Goal: Task Accomplishment & Management: Use online tool/utility

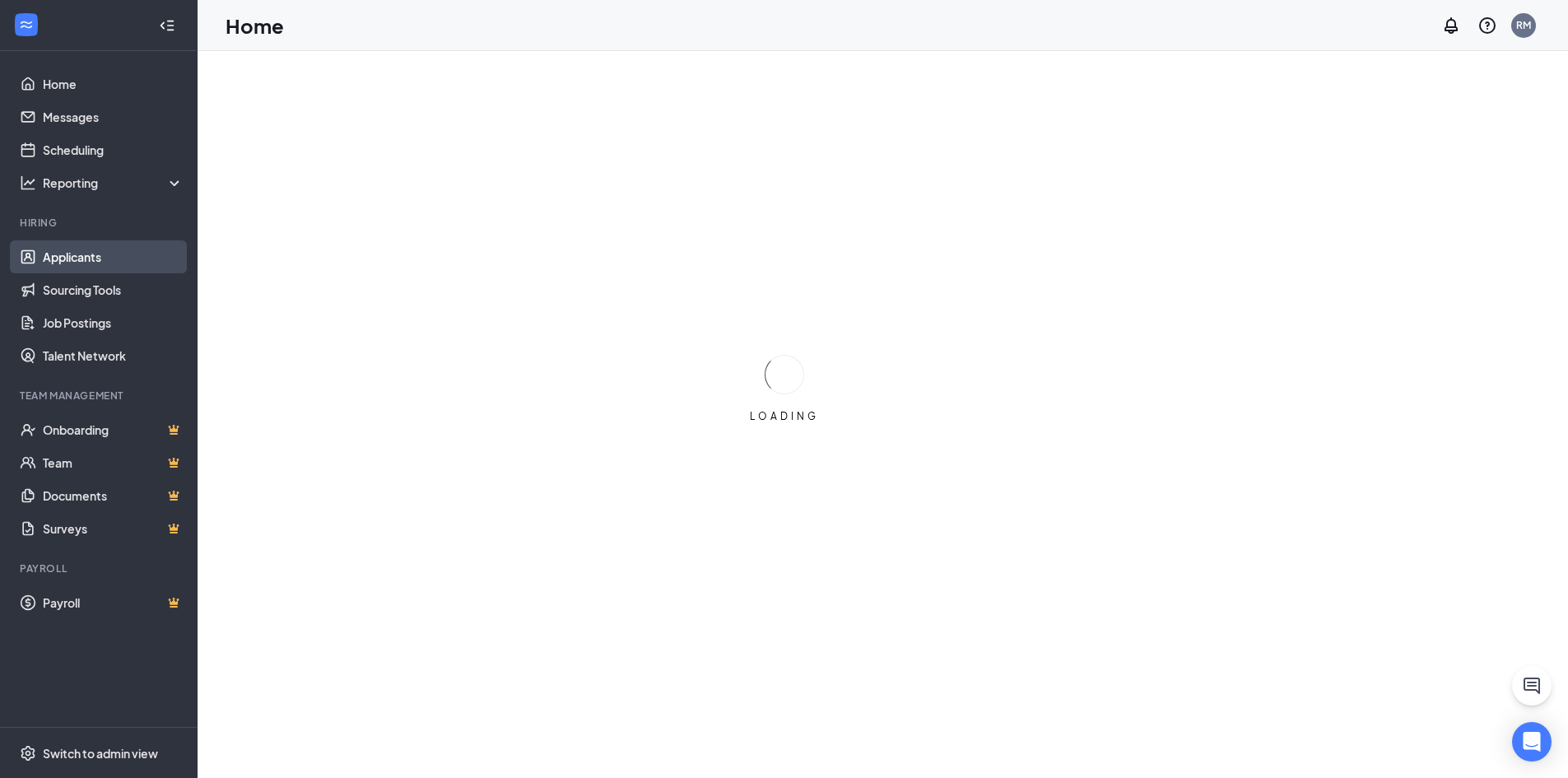
click at [89, 257] on link "Applicants" at bounding box center [113, 257] width 140 height 33
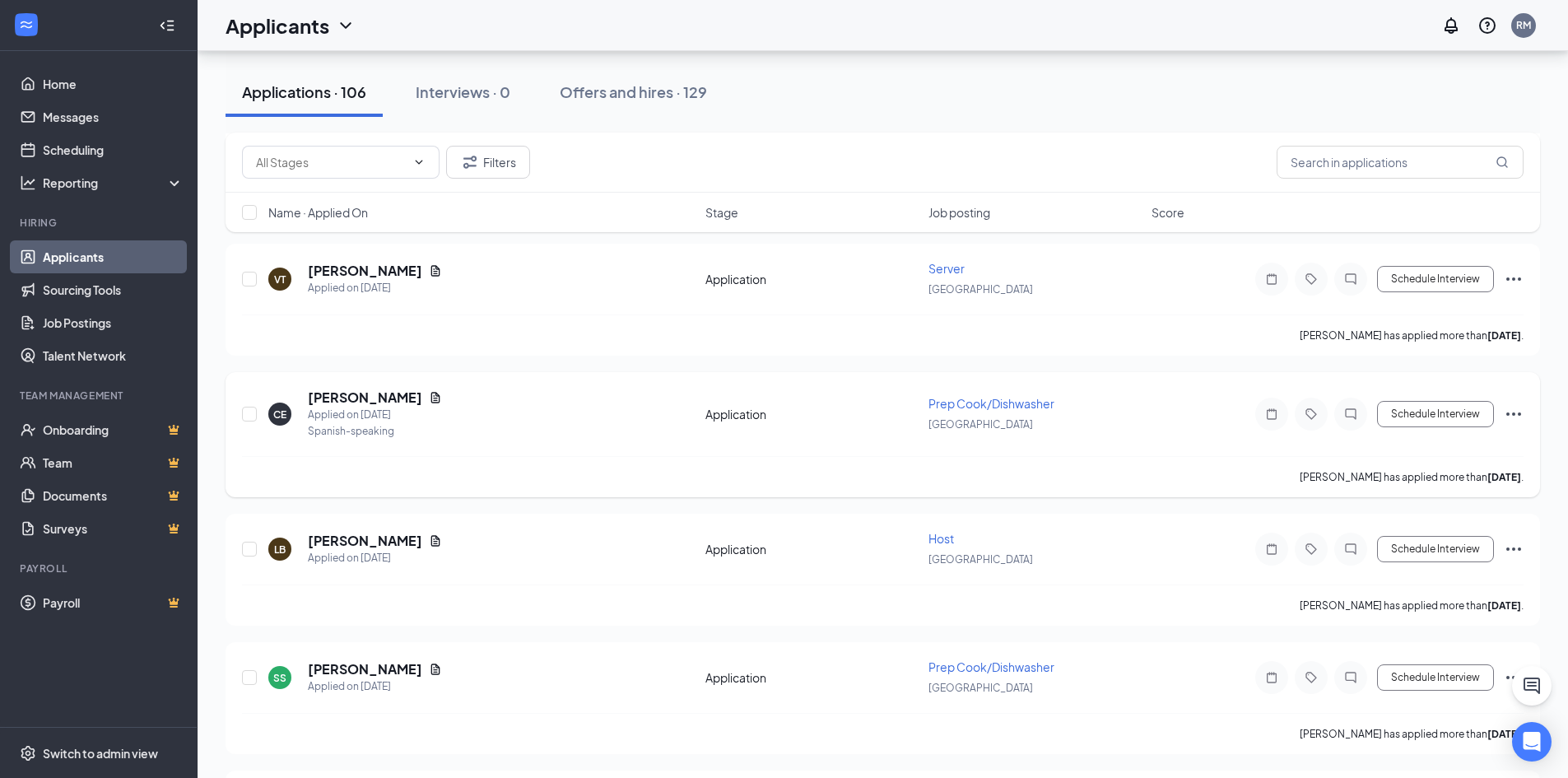
scroll to position [1399, 0]
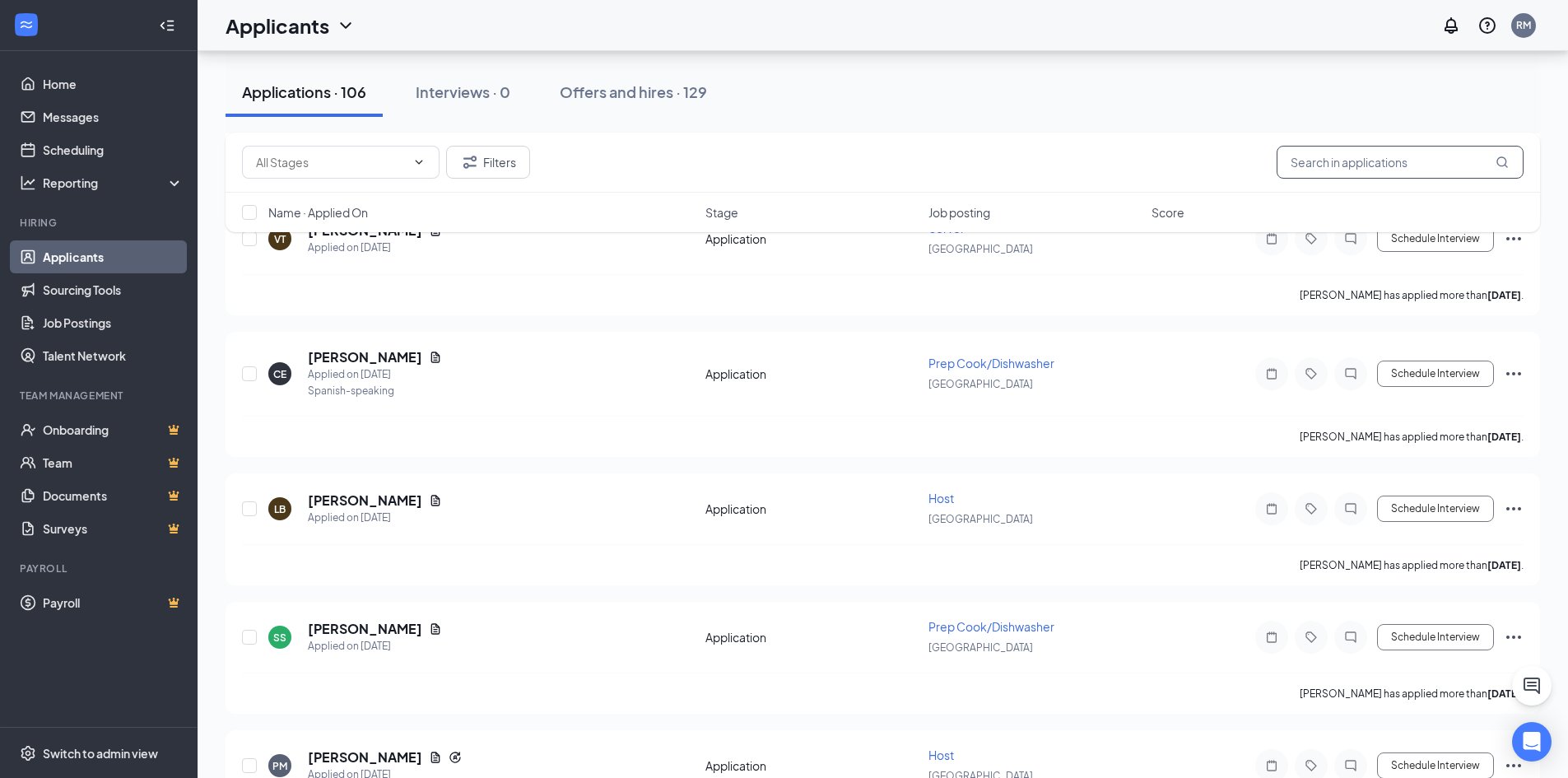
click at [1412, 162] on input "text" at bounding box center [1400, 162] width 247 height 33
type input "trevor"
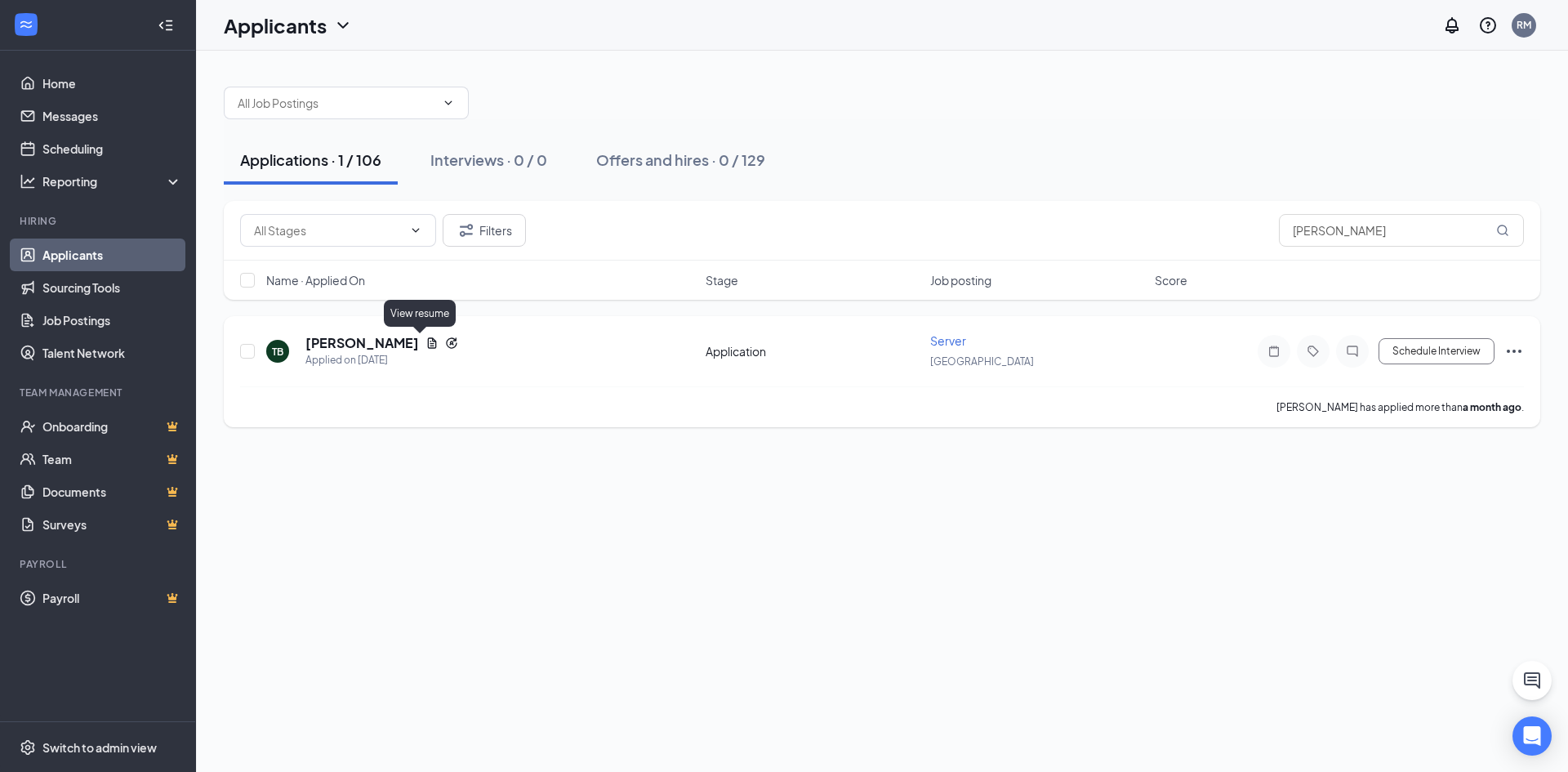
click at [425, 347] on icon "Document" at bounding box center [432, 343] width 13 height 13
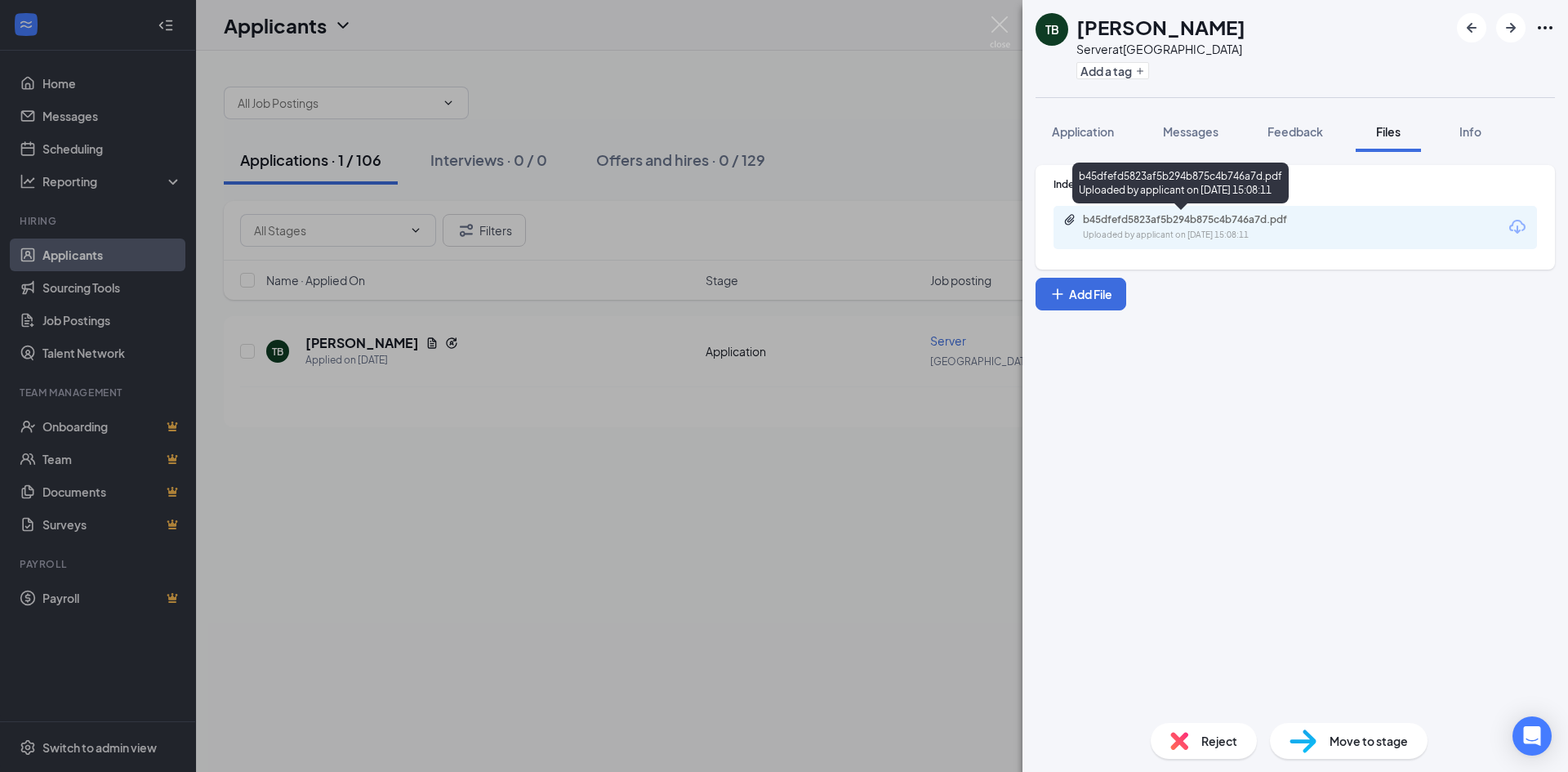
click at [1160, 223] on div "b45dfefd5823af5b294b875c4b746a7d.pdf" at bounding box center [1197, 220] width 229 height 13
click at [461, 400] on div "TB Trevor Buckland Server at South Windsor Add a tag Application Messages Feedb…" at bounding box center [784, 386] width 1568 height 772
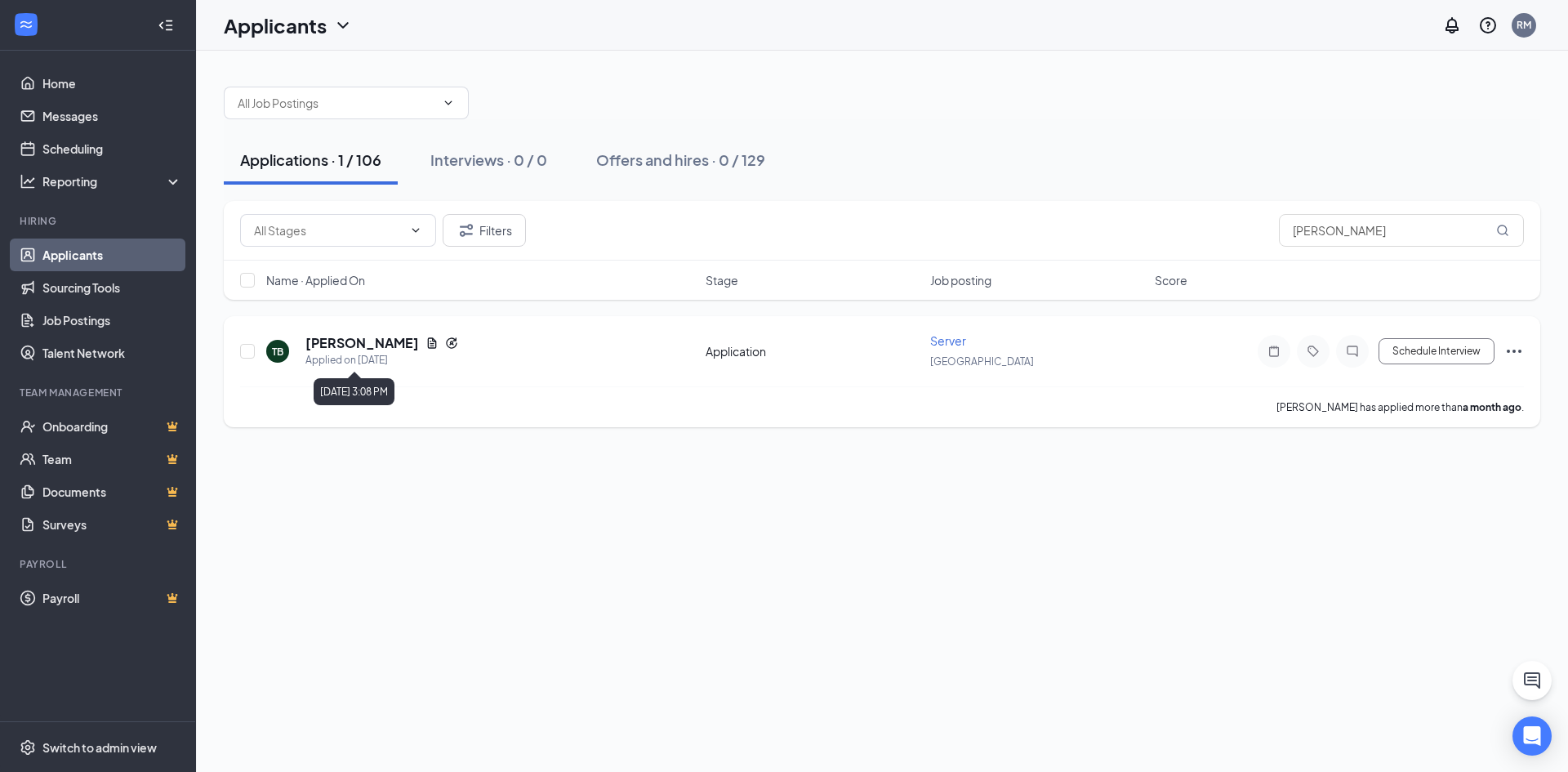
click at [383, 344] on h5 "Trevor Buckland" at bounding box center [362, 343] width 113 height 18
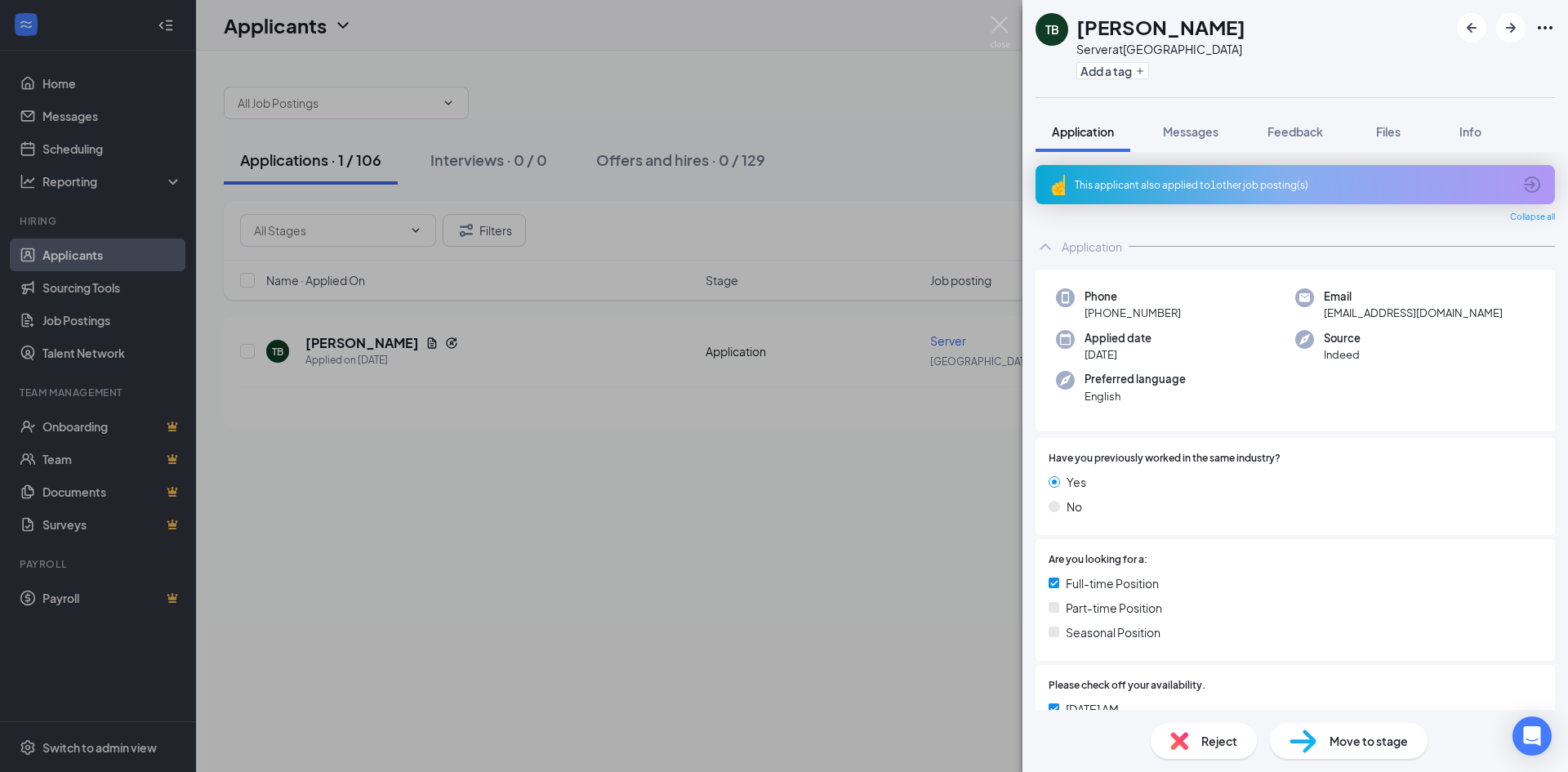
click at [507, 476] on div "TB Trevor Buckland Server at South Windsor Add a tag Application Messages Feedb…" at bounding box center [784, 386] width 1568 height 772
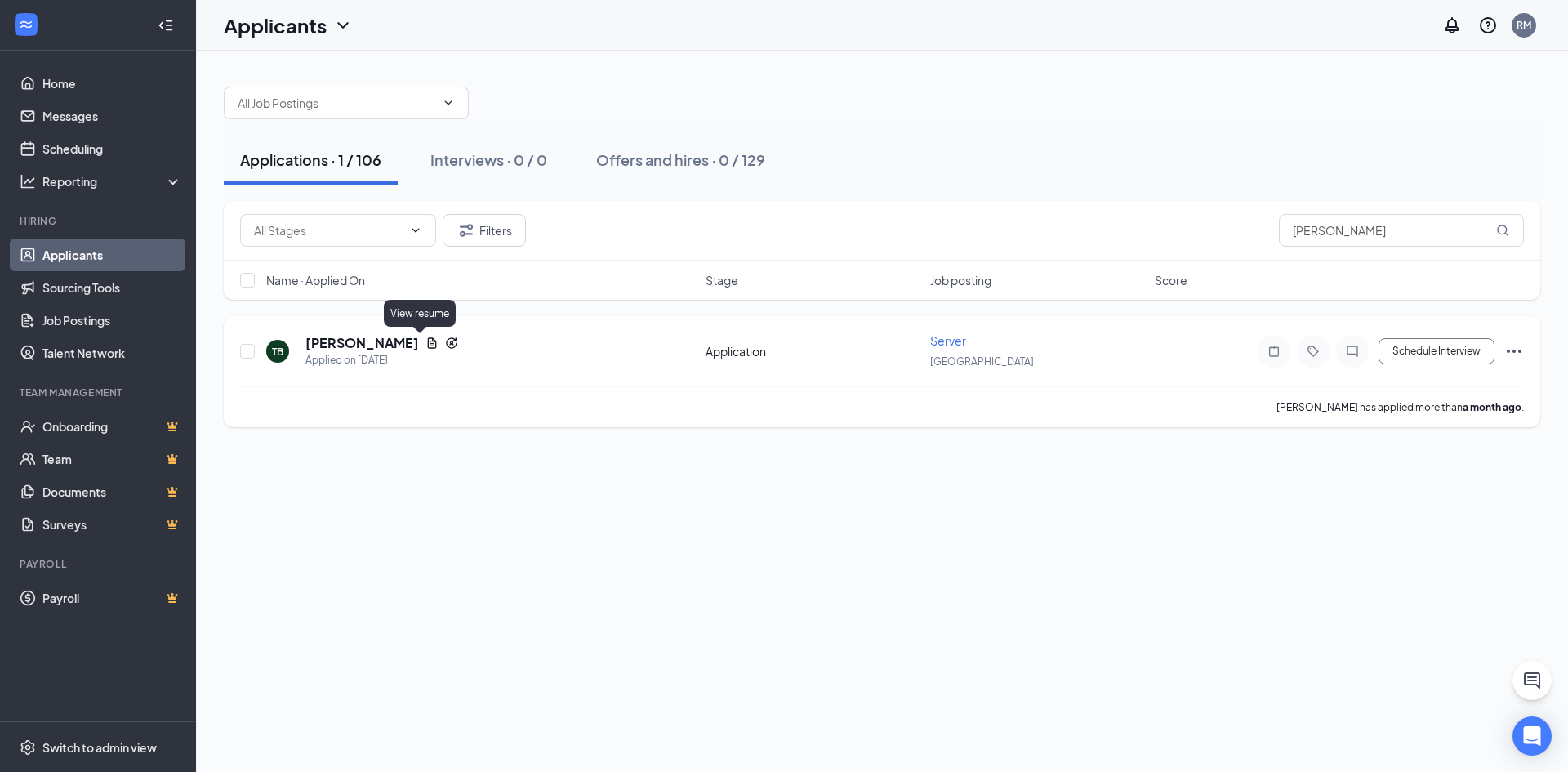
click at [428, 343] on icon "Document" at bounding box center [432, 343] width 9 height 11
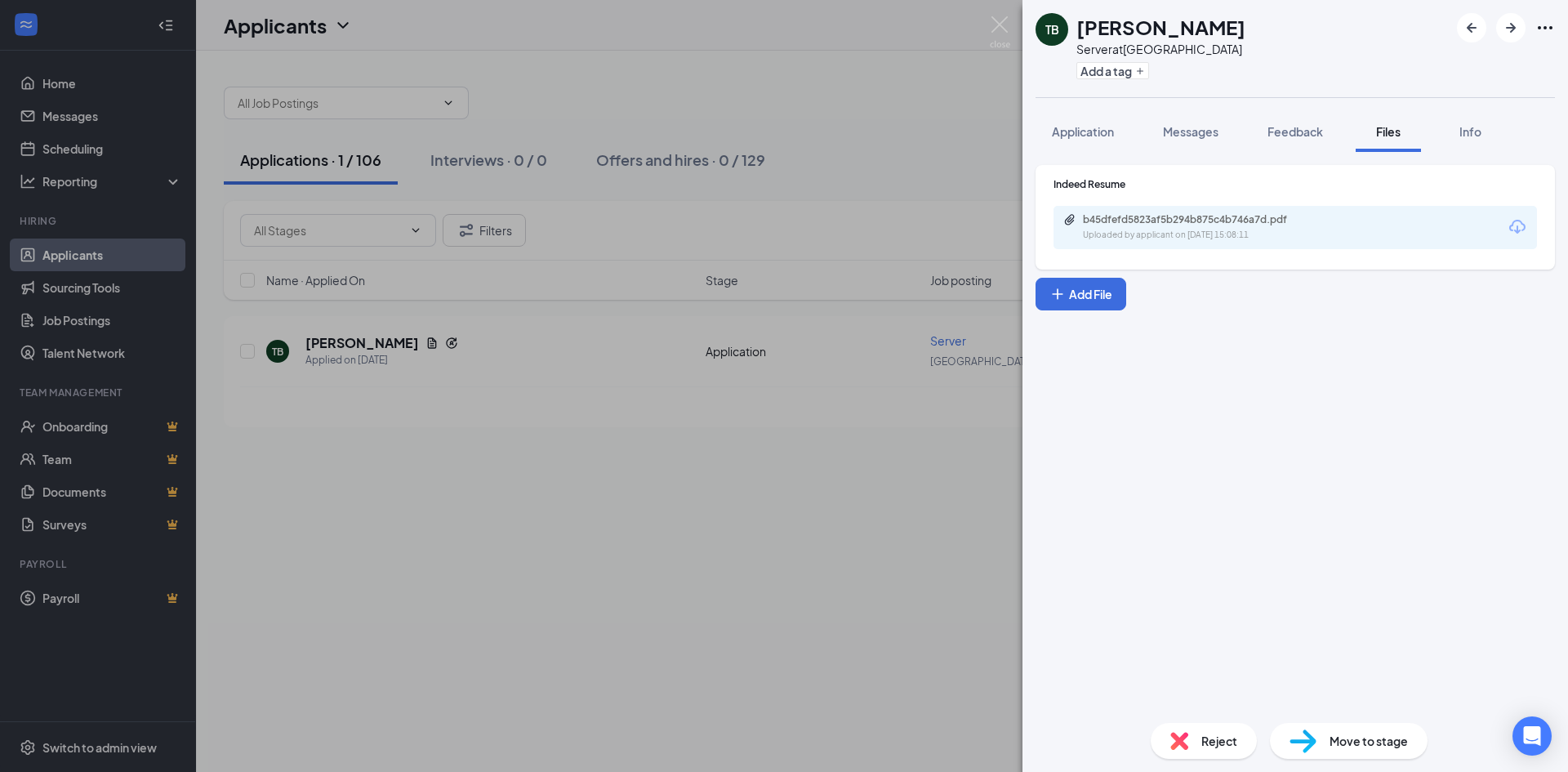
click at [1190, 221] on div "b45dfefd5823af5b294b875c4b746a7d.pdf" at bounding box center [1197, 220] width 229 height 13
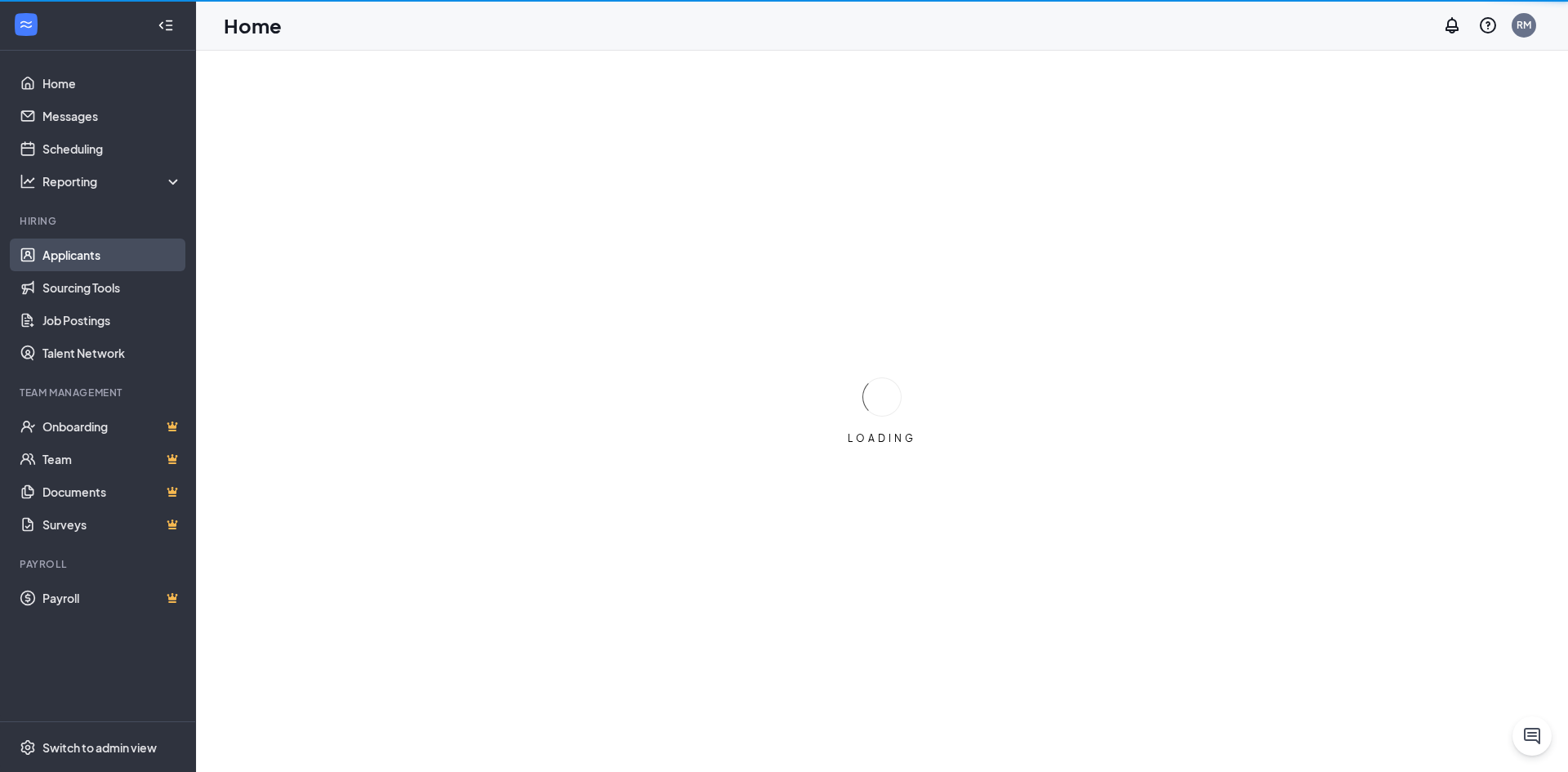
click at [101, 261] on link "Applicants" at bounding box center [113, 255] width 139 height 33
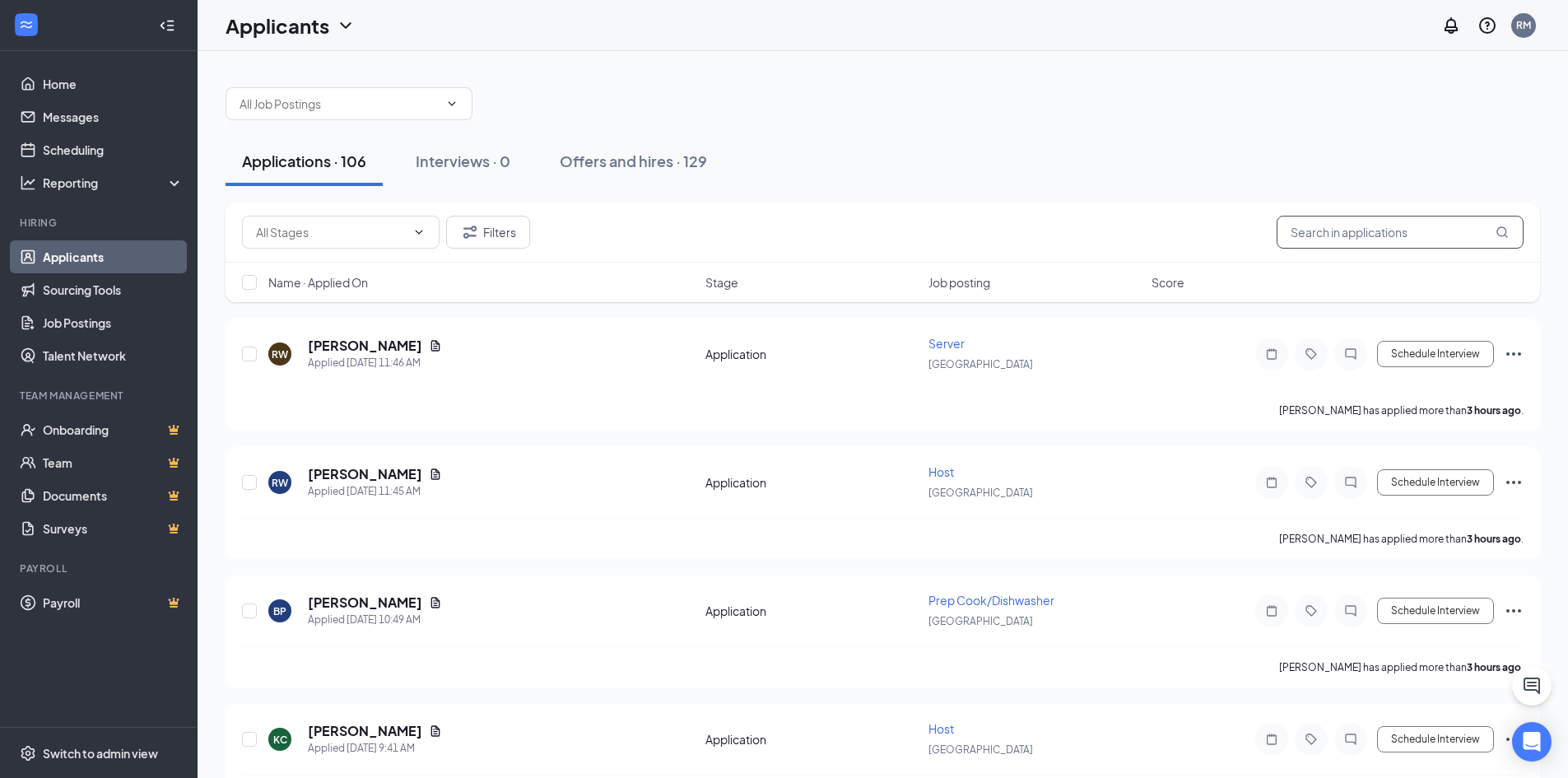
click at [1320, 226] on input "text" at bounding box center [1400, 232] width 247 height 33
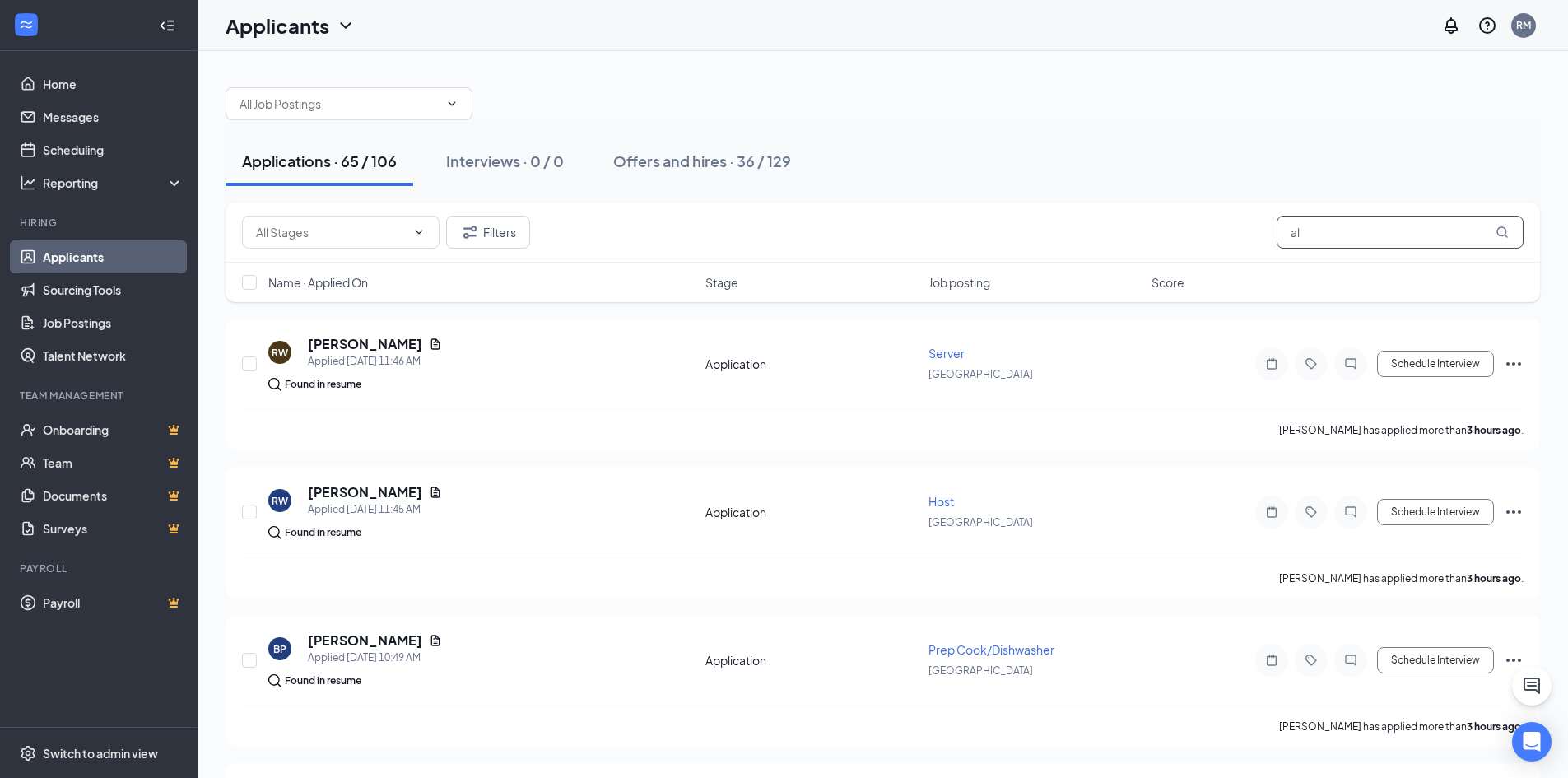
type input "a"
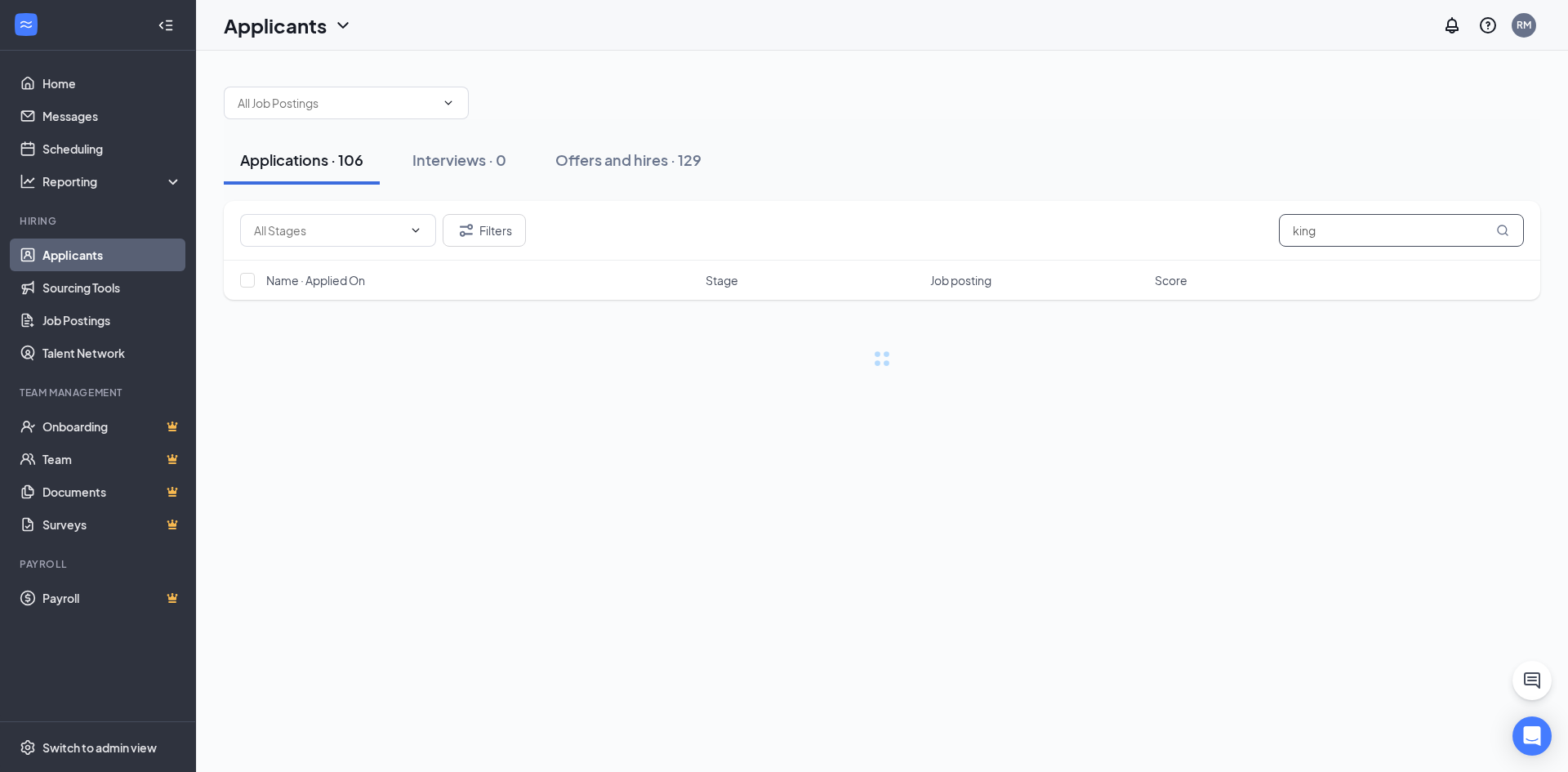
click at [1502, 225] on icon "MagnifyingGlass" at bounding box center [1503, 230] width 11 height 11
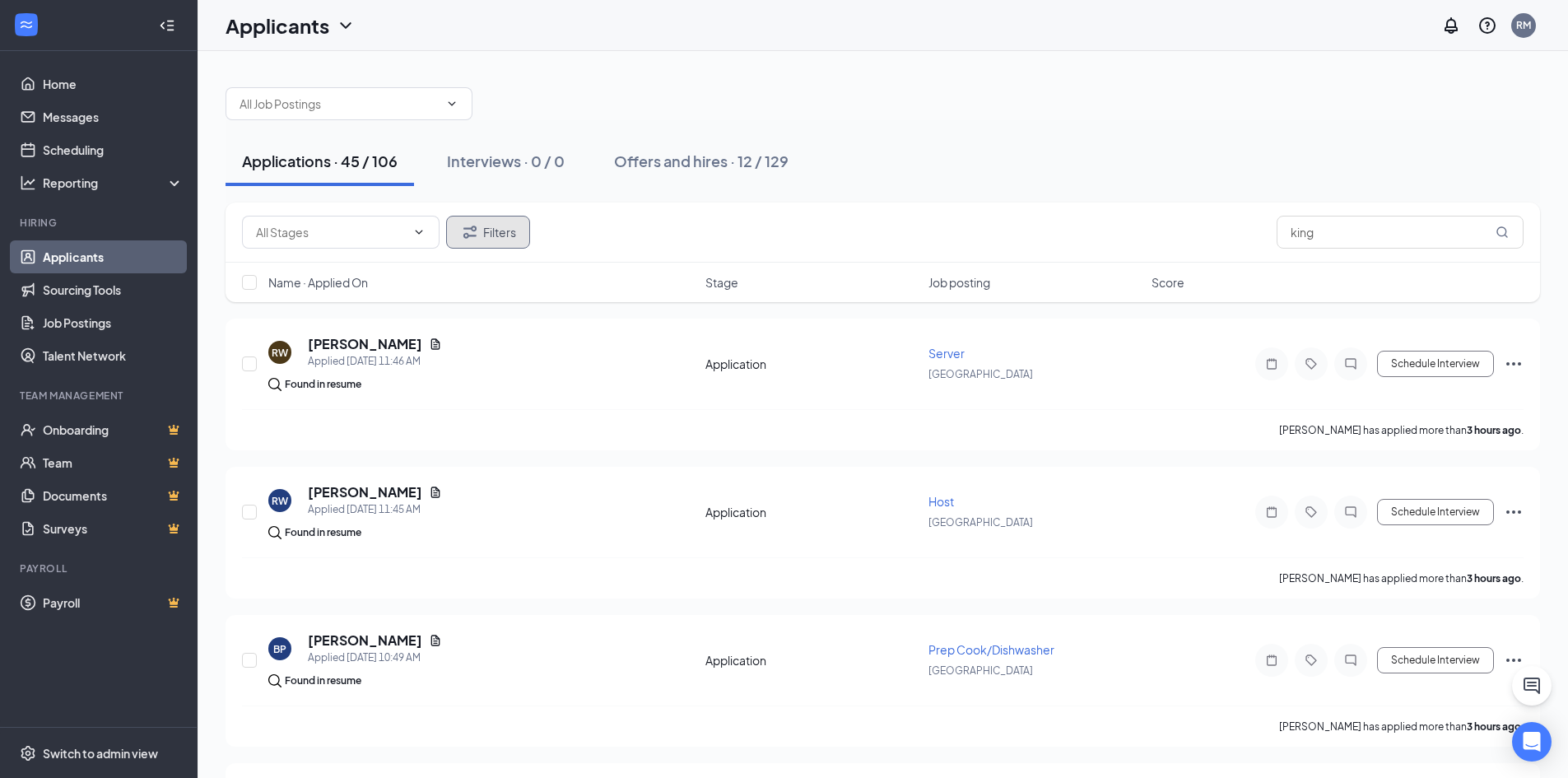
click at [475, 232] on icon "Filter" at bounding box center [470, 232] width 20 height 20
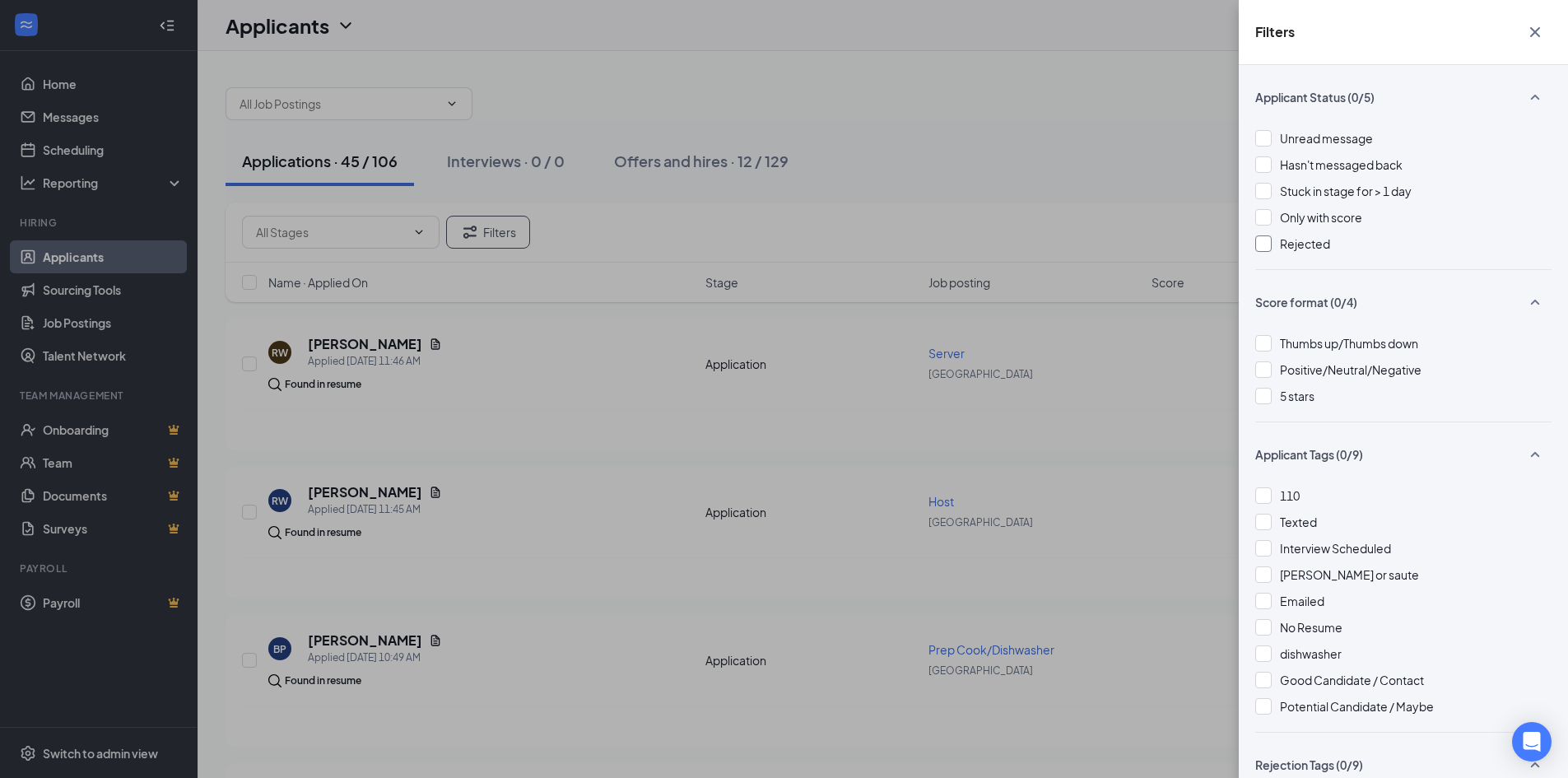
click at [1263, 244] on div at bounding box center [1264, 243] width 16 height 16
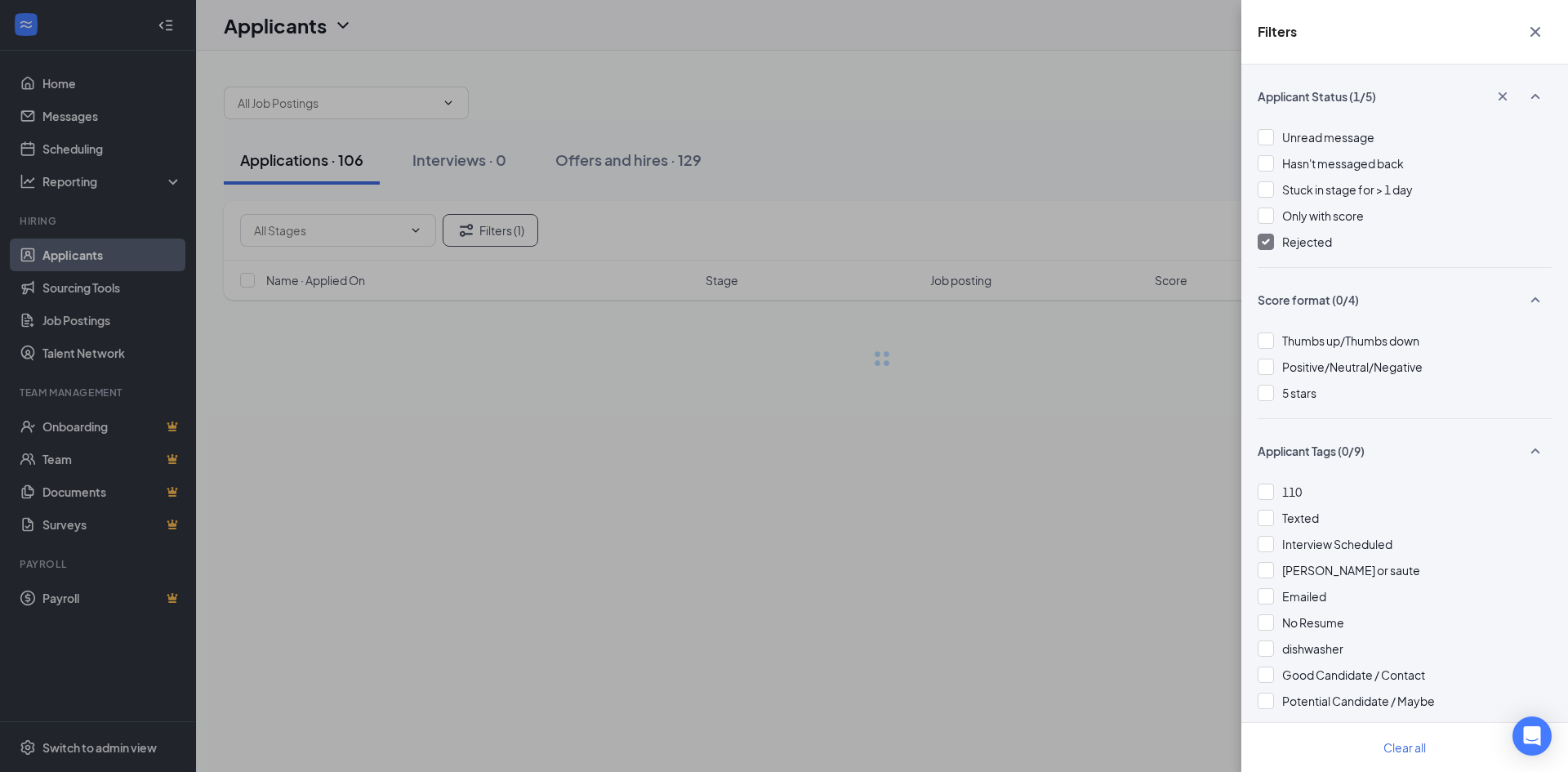
drag, startPoint x: 1192, startPoint y: 359, endPoint x: 1160, endPoint y: 336, distance: 39.4
click at [1191, 359] on div "Filters Applicant Status (1/5) Unread message Hasn't messaged back Stuck in sta…" at bounding box center [784, 386] width 1568 height 772
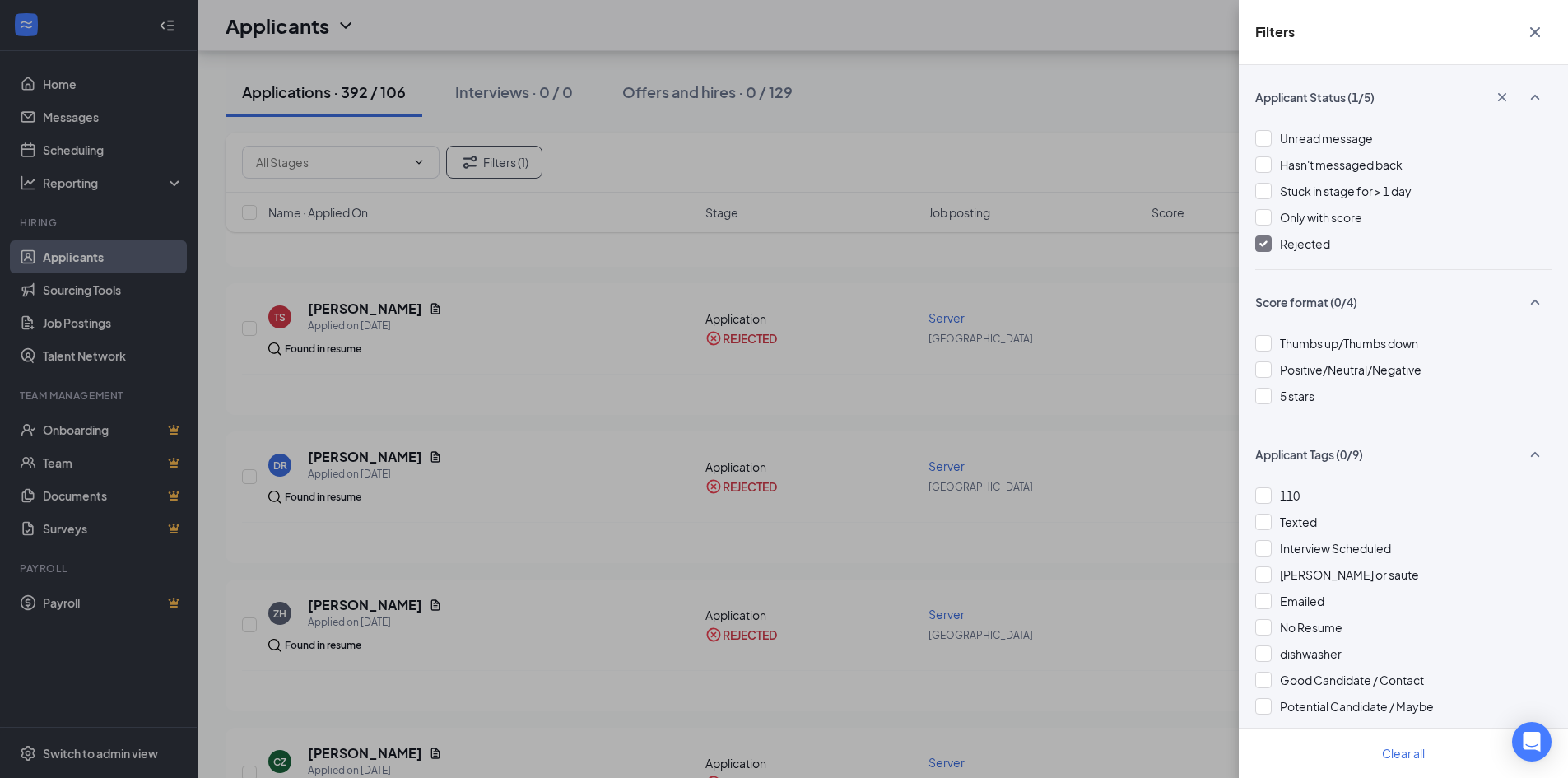
scroll to position [165, 0]
click at [934, 139] on div "Filters Applicant Status (1/5) Unread message Hasn't messaged back Stuck in sta…" at bounding box center [784, 389] width 1568 height 778
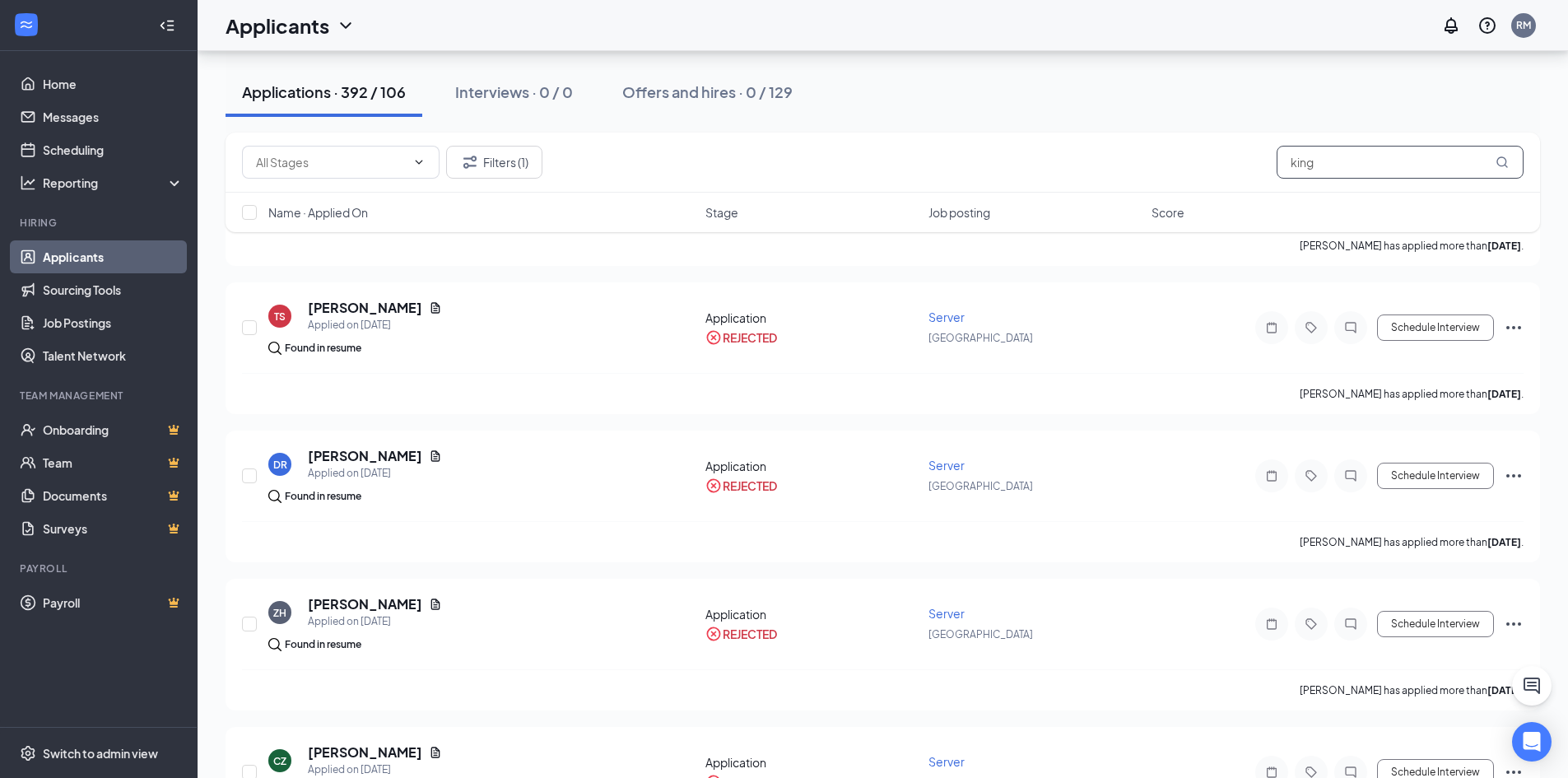
click at [1327, 163] on input "king" at bounding box center [1400, 162] width 247 height 33
click at [1503, 163] on icon "MagnifyingGlass" at bounding box center [1502, 162] width 14 height 14
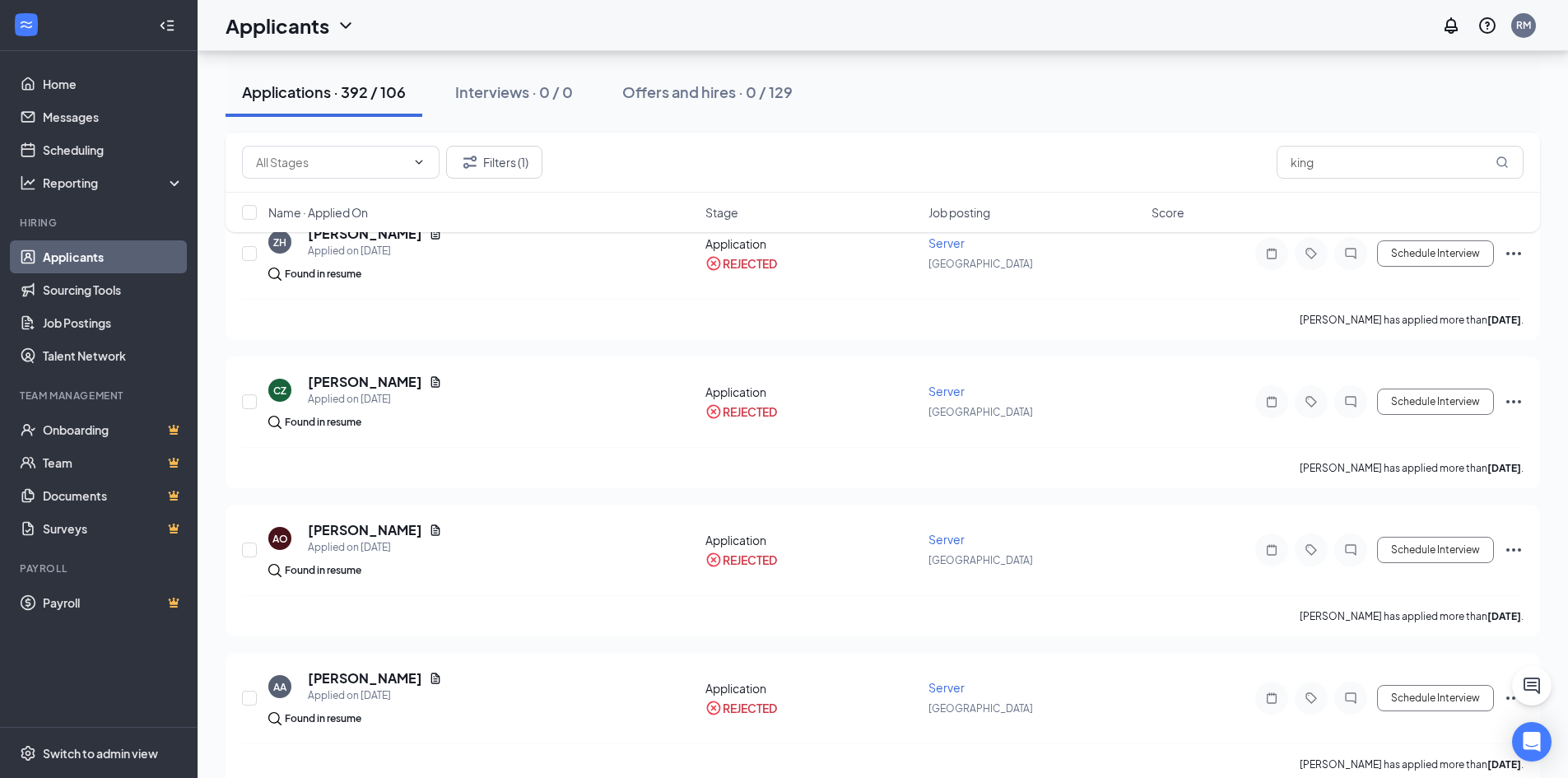
scroll to position [493, 0]
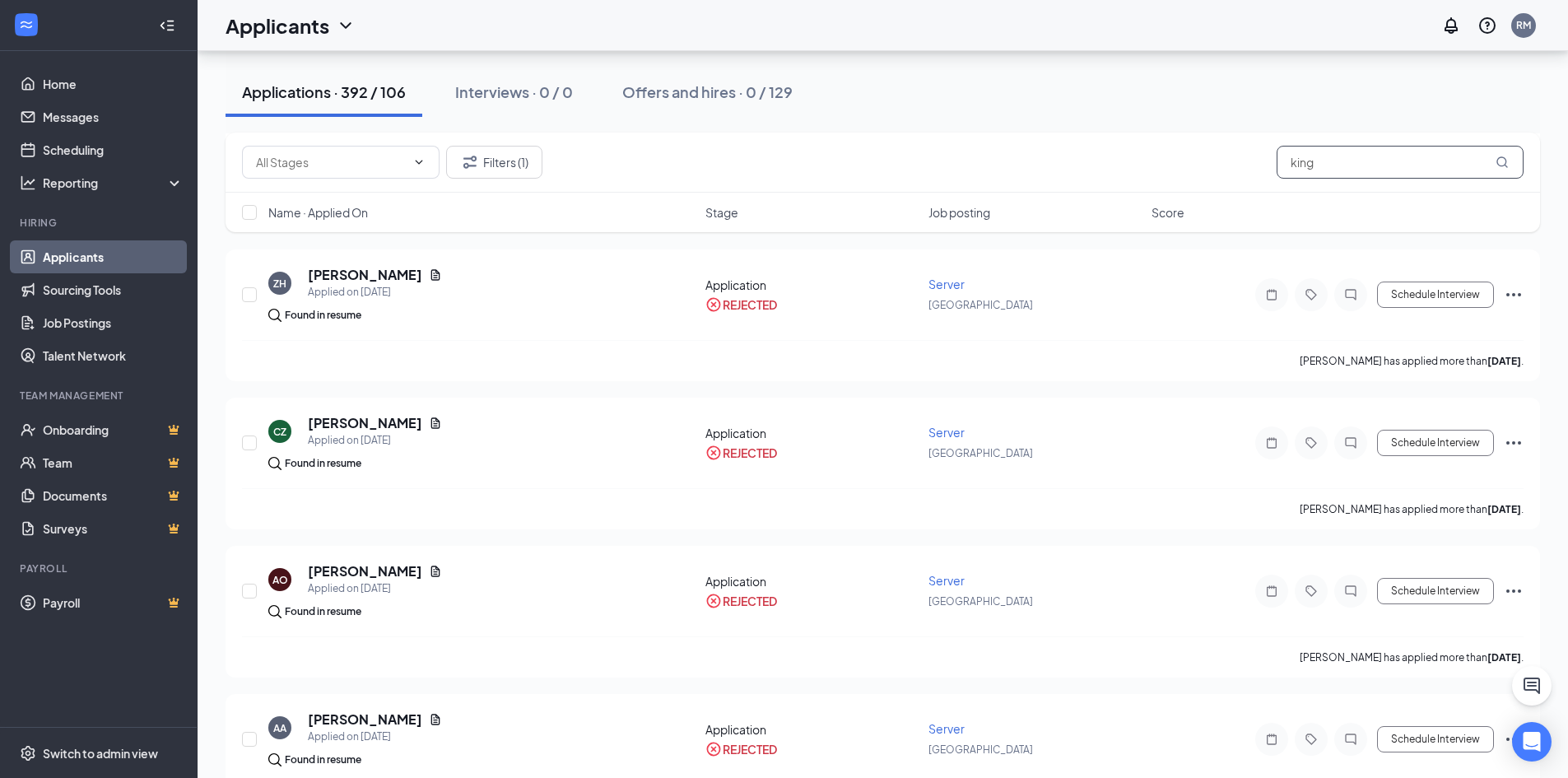
click at [1342, 165] on input "king" at bounding box center [1400, 162] width 247 height 33
type input "k"
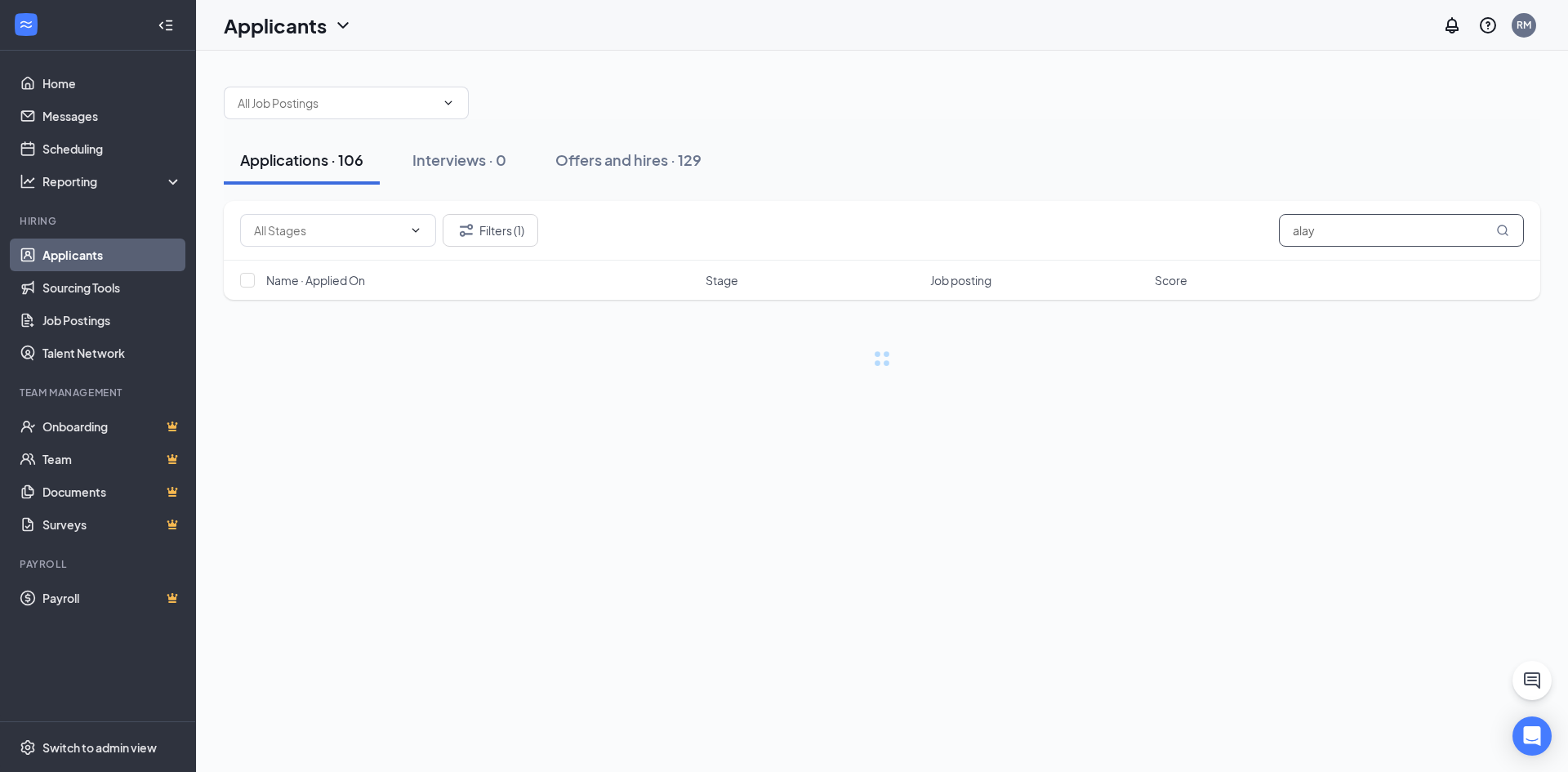
type input "alay"
click at [1503, 232] on icon "MagnifyingGlass" at bounding box center [1503, 230] width 13 height 13
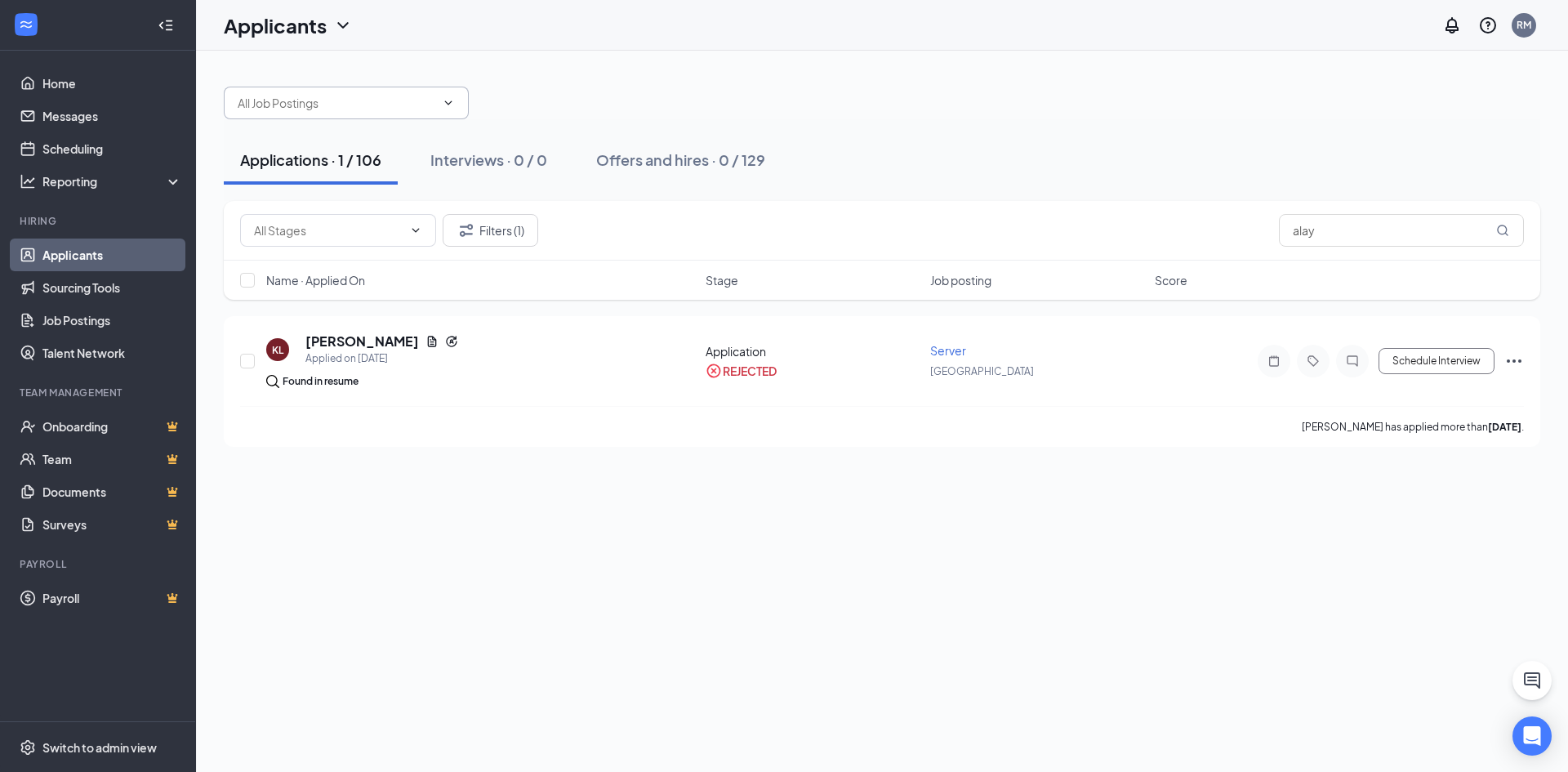
click at [449, 105] on icon "ChevronDown" at bounding box center [449, 103] width 13 height 13
click at [446, 103] on icon "ChevronDown" at bounding box center [449, 103] width 13 height 13
click at [493, 233] on button "Filters (1)" at bounding box center [490, 231] width 96 height 33
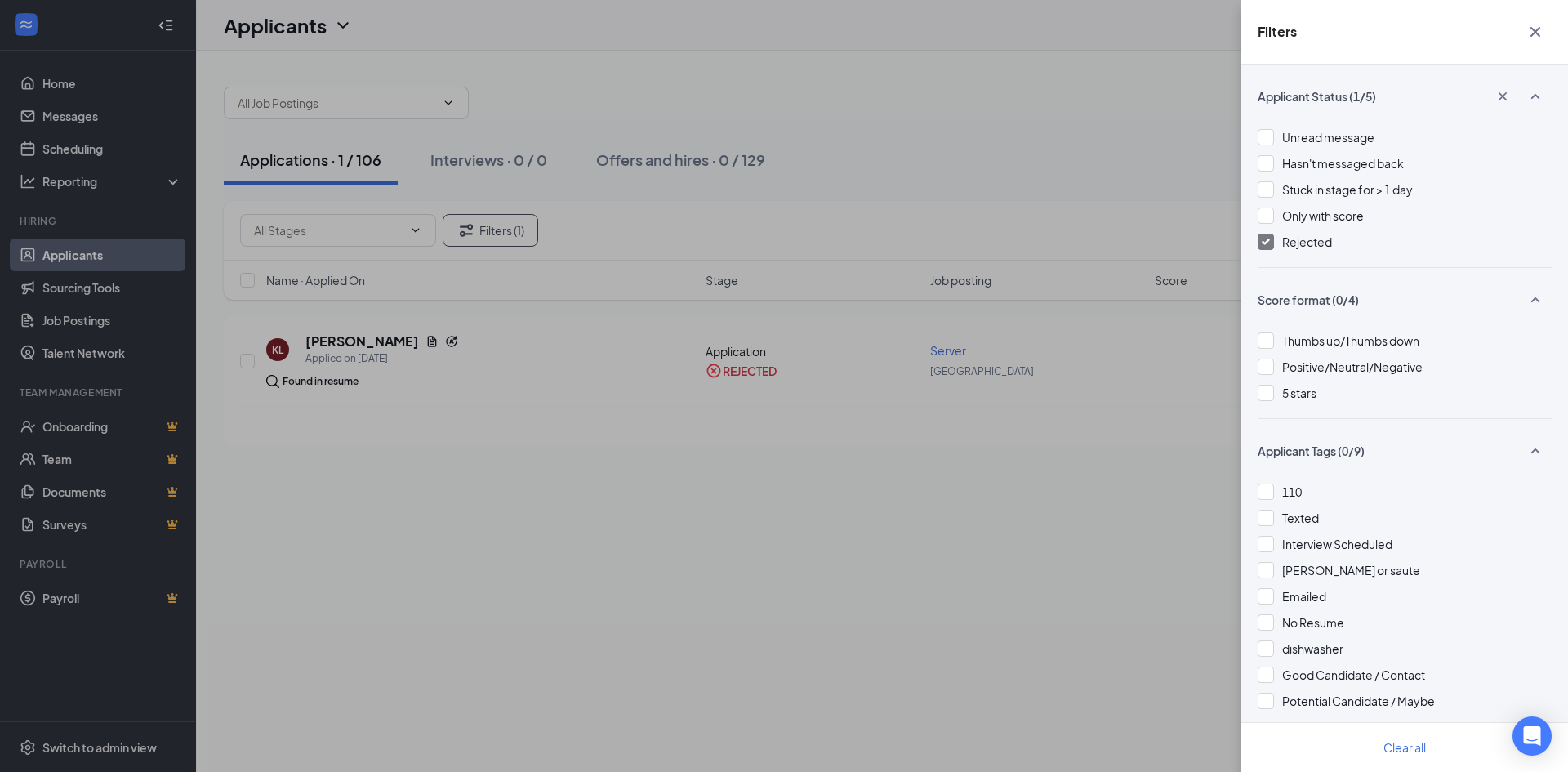
click at [1270, 245] on div at bounding box center [1266, 241] width 16 height 16
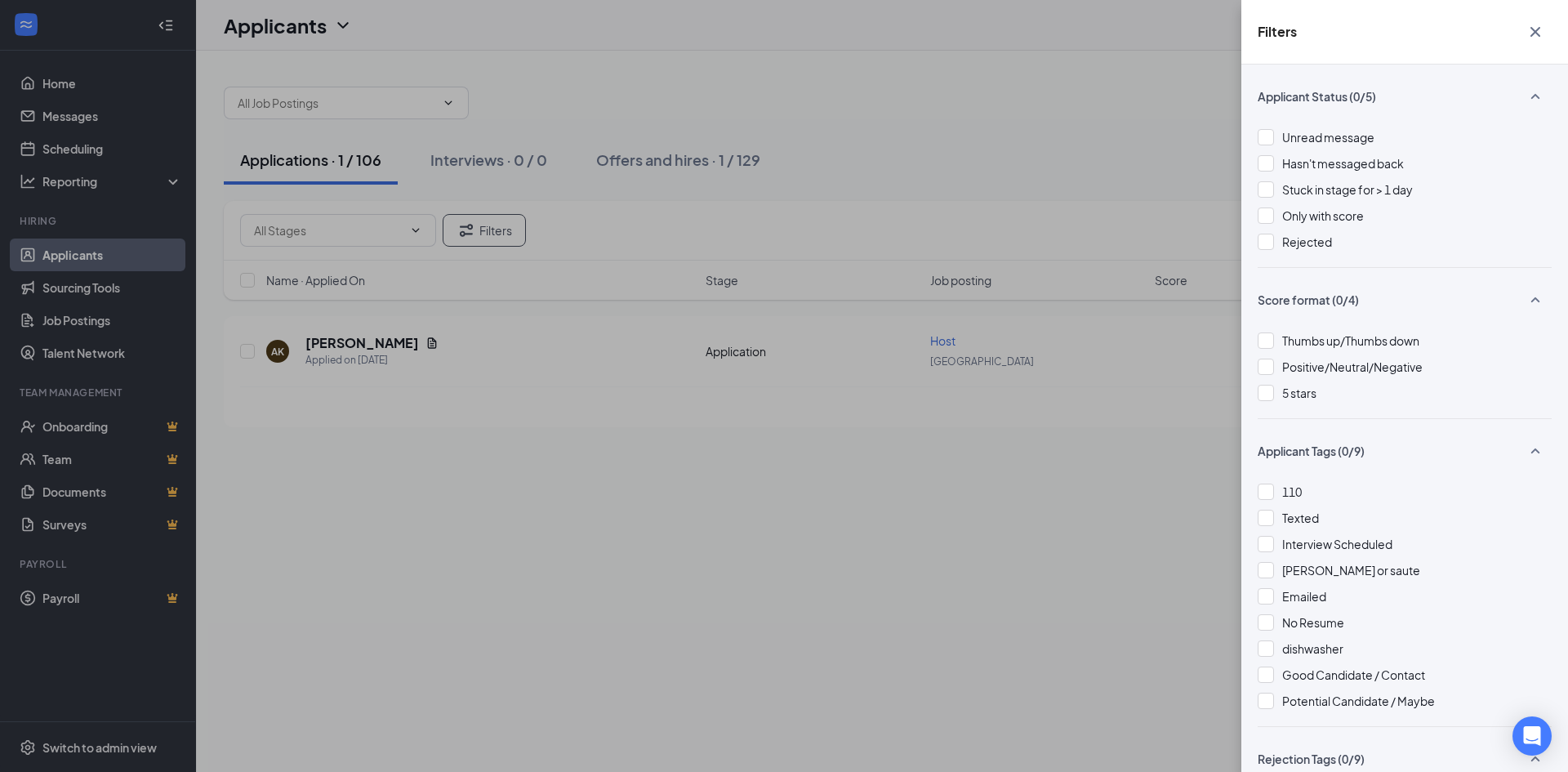
click at [847, 432] on div "Filters Applicant Status (0/5) Unread message Hasn't messaged back Stuck in sta…" at bounding box center [784, 386] width 1568 height 772
click at [1099, 124] on div "Filters Applicant Status (0/5) Unread message Hasn't messaged back Stuck in sta…" at bounding box center [784, 386] width 1568 height 772
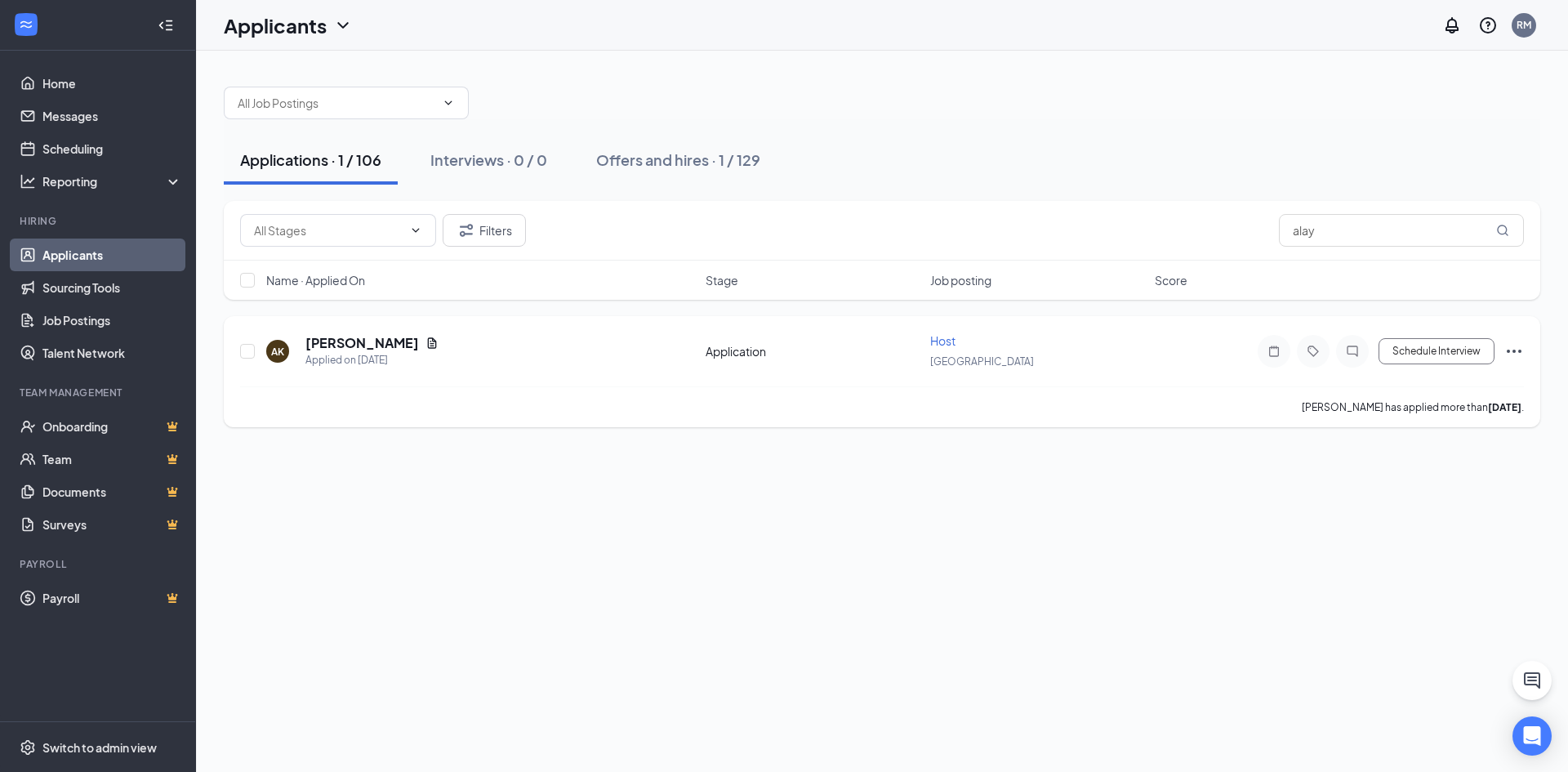
click at [788, 350] on div "Application" at bounding box center [813, 351] width 214 height 16
drag, startPoint x: 934, startPoint y: 338, endPoint x: 750, endPoint y: 349, distance: 184.3
click at [930, 338] on span "Host" at bounding box center [943, 340] width 25 height 14
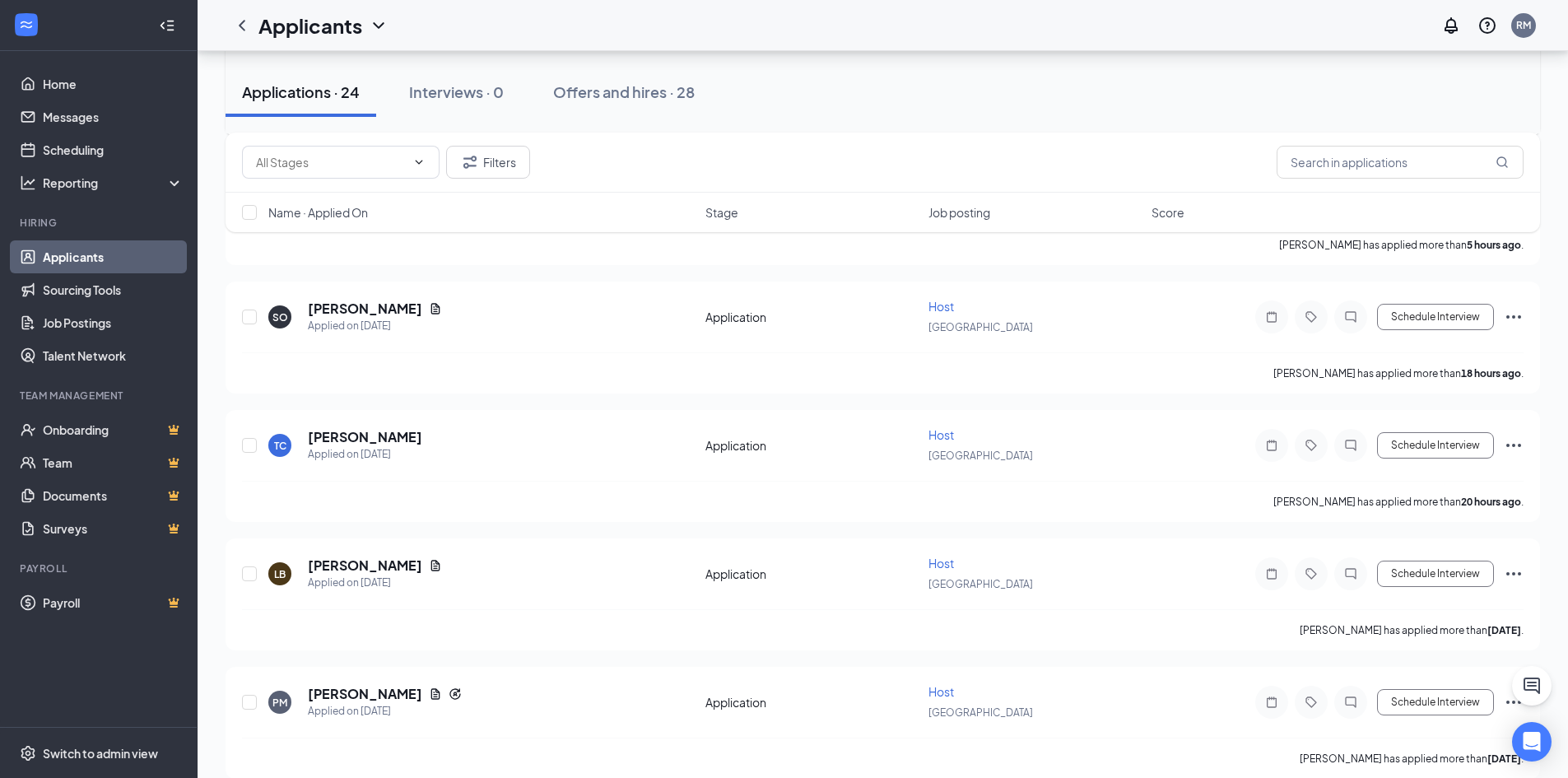
scroll to position [82, 0]
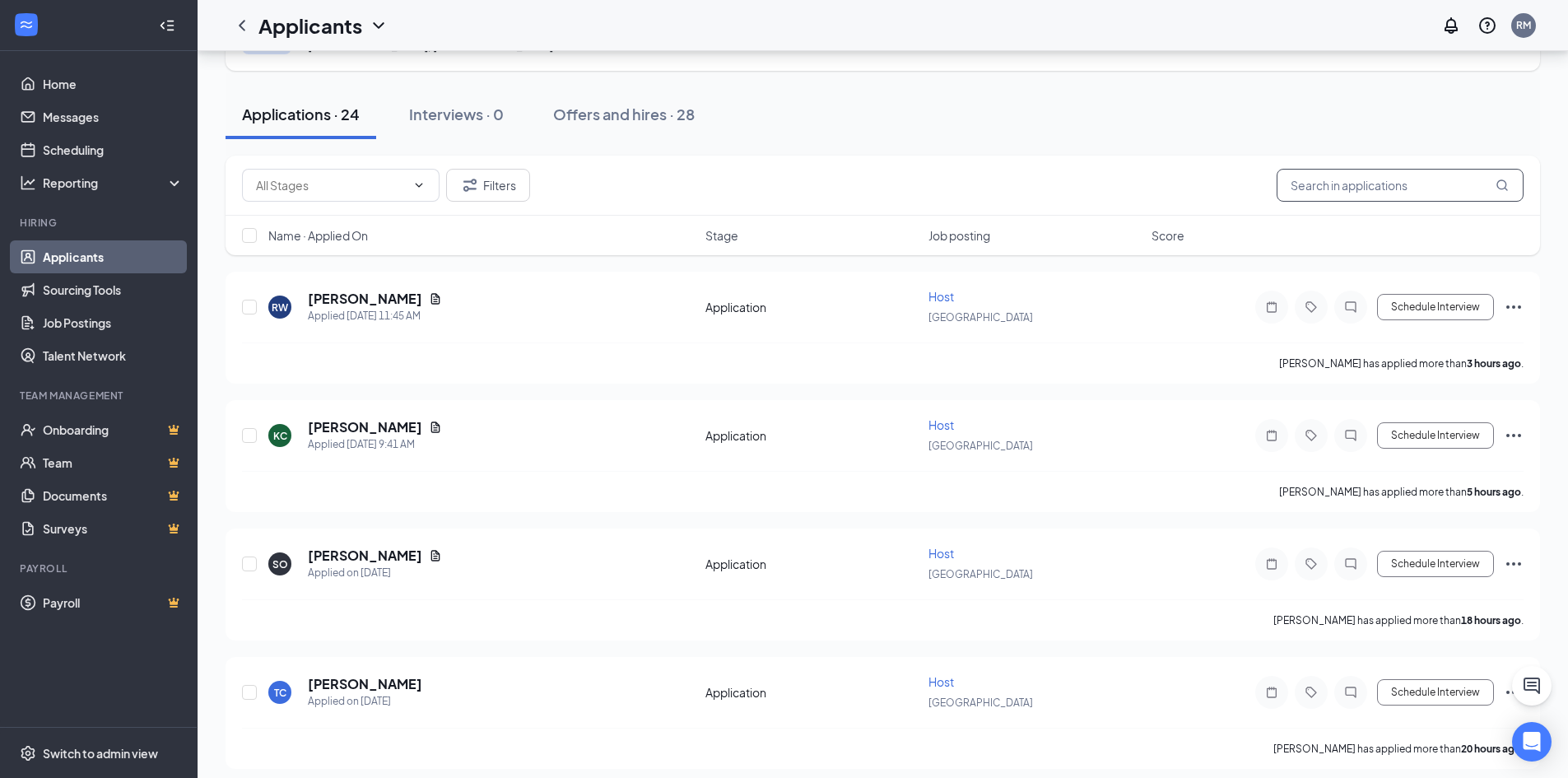
click at [1346, 194] on input "text" at bounding box center [1400, 185] width 247 height 33
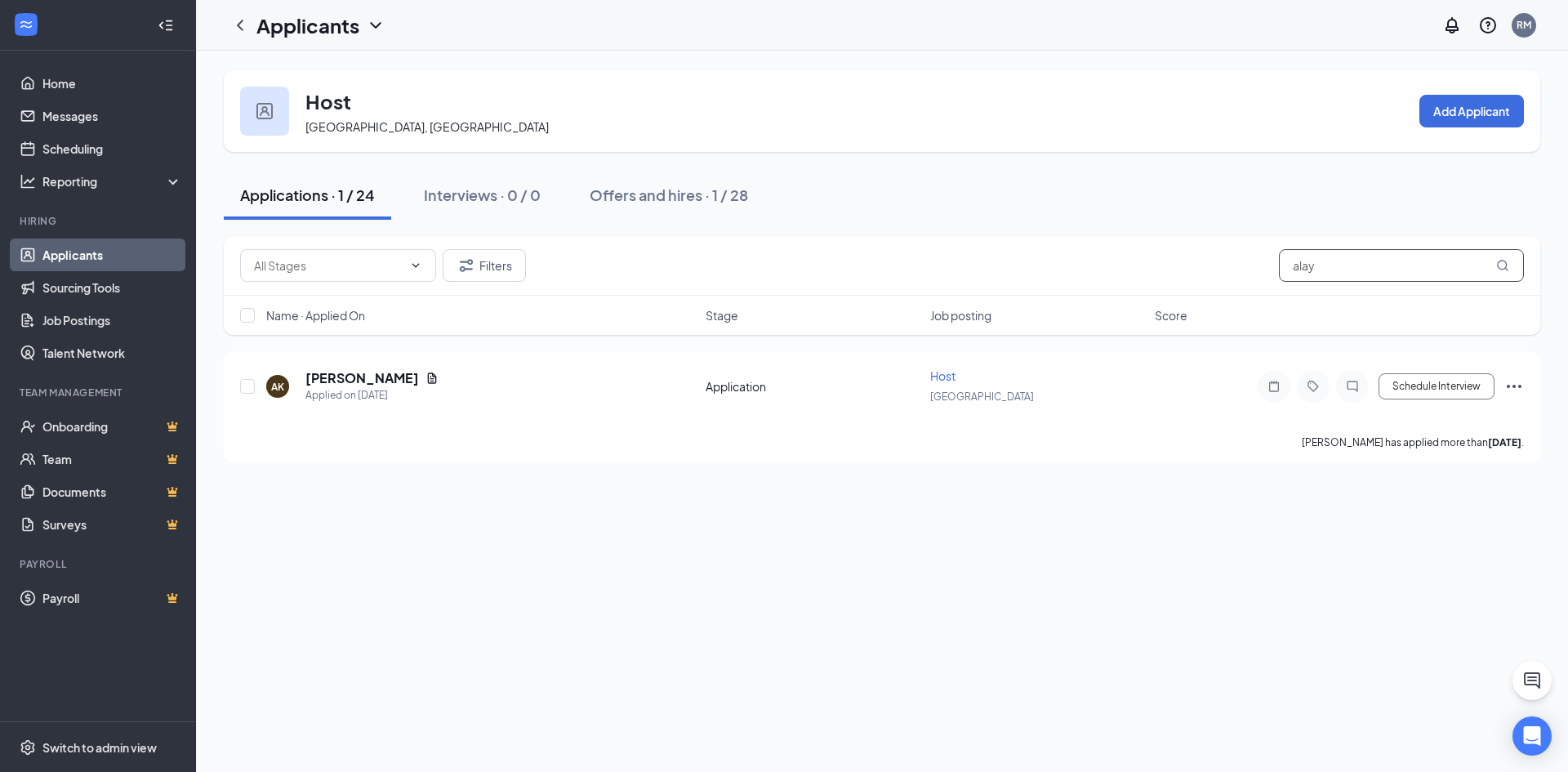
type input "alay"
click at [425, 381] on icon "Document" at bounding box center [432, 378] width 13 height 13
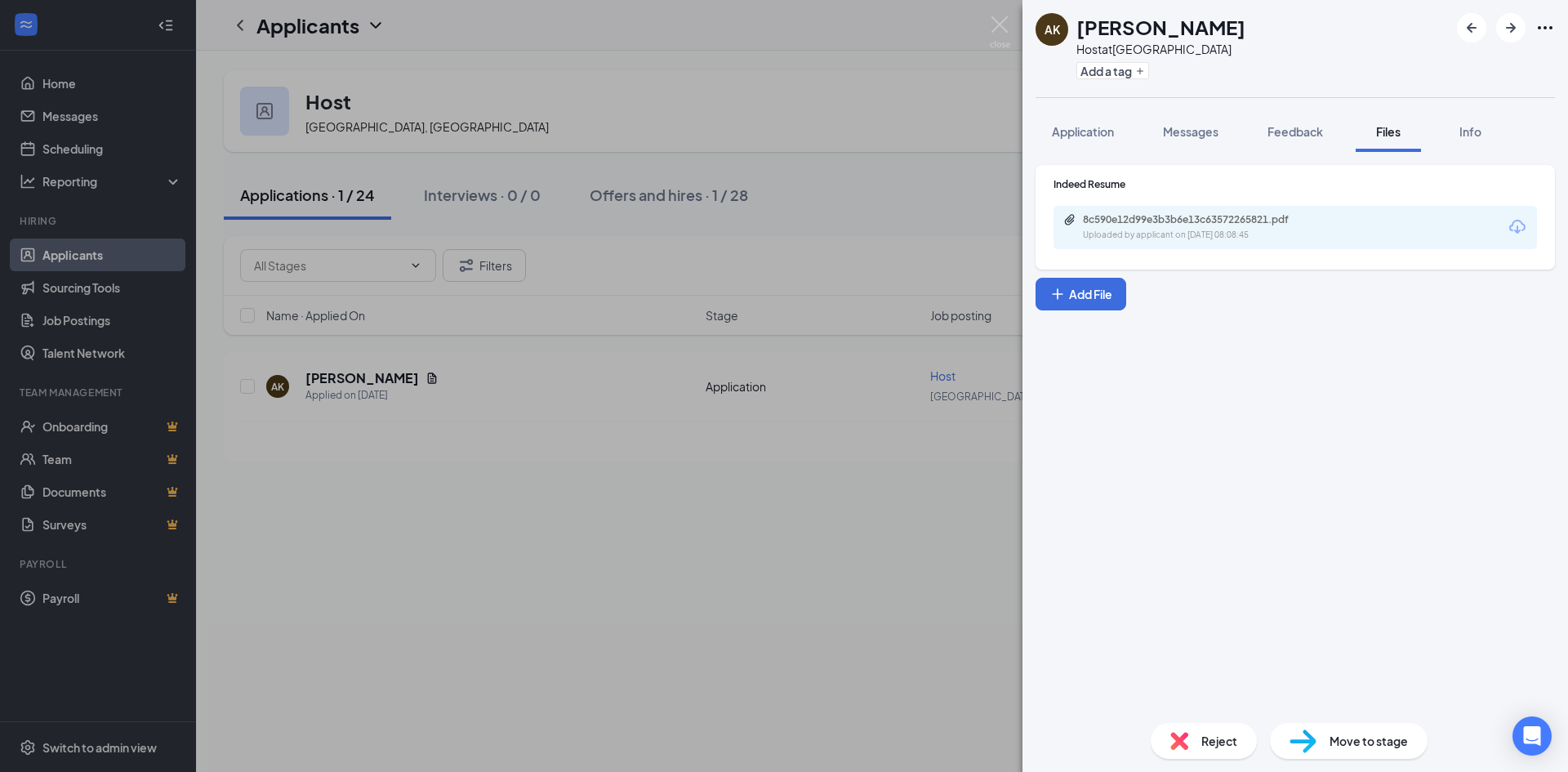
click at [1143, 244] on div "8c590e12d99e3b3b6e13c63572265821.pdf Uploaded by applicant on [DATE] 08:08:45" at bounding box center [1295, 227] width 483 height 43
click at [1262, 225] on div "8c590e12d99e3b3b6e13c63572265821.pdf" at bounding box center [1197, 220] width 229 height 13
click at [932, 68] on div "AK [PERSON_NAME] Host at [GEOGRAPHIC_DATA] Add a tag Application Messages Feedb…" at bounding box center [784, 386] width 1568 height 772
